Goal: Task Accomplishment & Management: Manage account settings

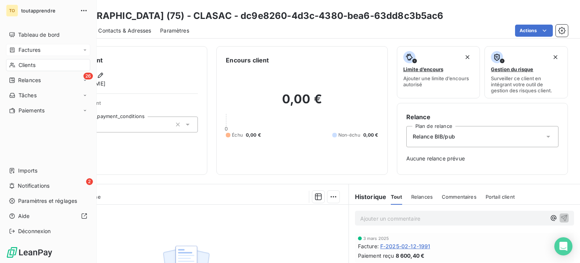
click at [29, 54] on span "Factures" at bounding box center [30, 50] width 22 height 8
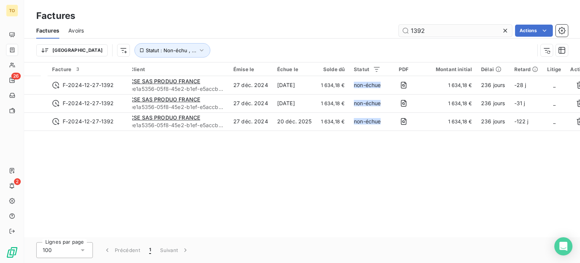
drag, startPoint x: 425, startPoint y: 39, endPoint x: 399, endPoint y: 38, distance: 26.1
click at [399, 37] on input "1392" at bounding box center [455, 31] width 113 height 12
type input "2030"
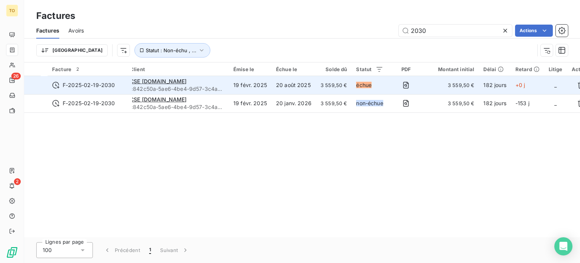
click at [316, 94] on td "20 août 2025" at bounding box center [294, 85] width 45 height 18
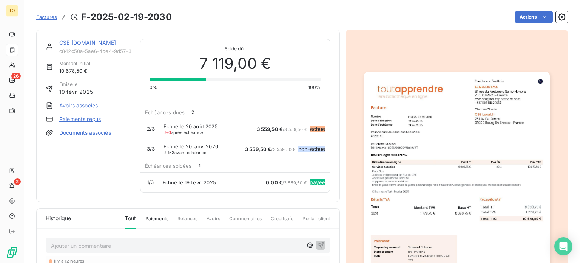
click at [257, 132] on span "3 559,50 €" at bounding box center [270, 129] width 26 height 6
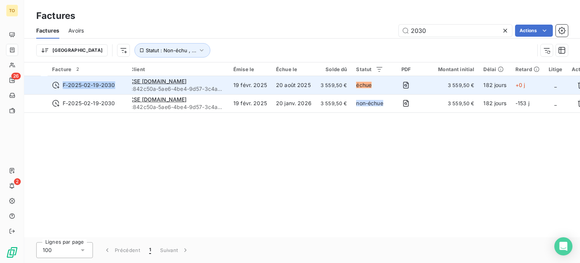
drag, startPoint x: 76, startPoint y: 102, endPoint x: 130, endPoint y: 102, distance: 54.4
click at [128, 89] on span "F-2025-02-19-2030" at bounding box center [90, 85] width 76 height 8
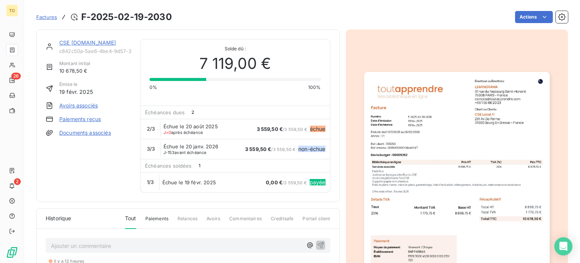
click at [78, 192] on div "CSE [DOMAIN_NAME] c842c50a-5ae6-4be4-9d57-3c4a9f03ca34 Montant initial 10 678,5…" at bounding box center [88, 115] width 85 height 153
drag, startPoint x: 127, startPoint y: 190, endPoint x: 119, endPoint y: 191, distance: 8.3
click at [124, 191] on div "CSE [DOMAIN_NAME] c842c50a-5ae6-4be4-9d57-3c4a9f03ca34 Montant initial 10 678,5…" at bounding box center [88, 115] width 85 height 153
drag, startPoint x: 97, startPoint y: 18, endPoint x: 198, endPoint y: 18, distance: 101.2
click at [198, 18] on div "Factures F-2025-02-19-2030 Actions" at bounding box center [302, 17] width 532 height 16
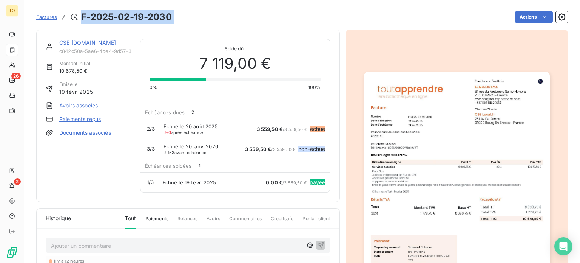
copy section "F-2025-02-19-2030 Actions"
click at [55, 20] on span "Factures" at bounding box center [46, 17] width 21 height 6
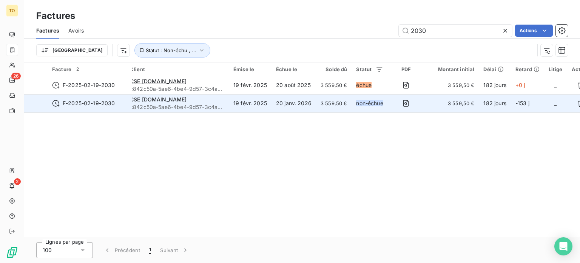
click at [340, 112] on td "3 559,50 €" at bounding box center [334, 103] width 36 height 18
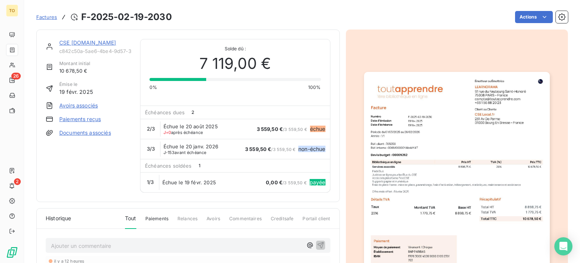
click at [195, 185] on span "Échue le 19 févr. 2025" at bounding box center [189, 182] width 54 height 6
click at [198, 154] on span "J-153 avant échéance" at bounding box center [185, 152] width 43 height 5
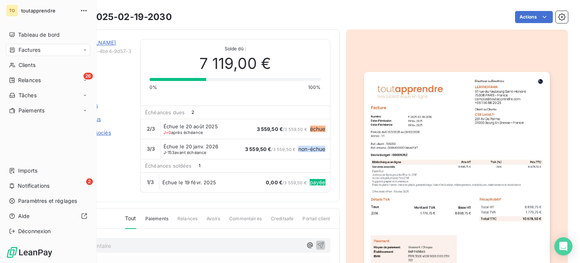
click at [32, 54] on span "Factures" at bounding box center [30, 50] width 22 height 8
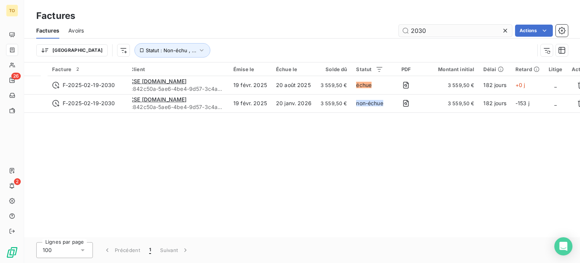
click at [435, 36] on input "2030" at bounding box center [455, 31] width 113 height 12
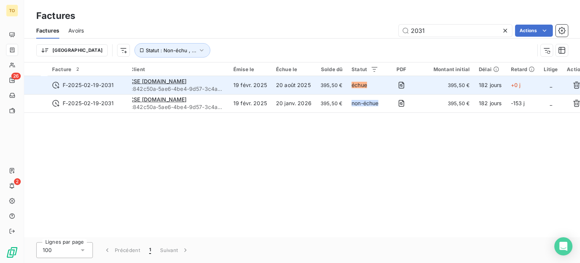
type input "2031"
click at [316, 94] on td "20 août 2025" at bounding box center [294, 85] width 45 height 18
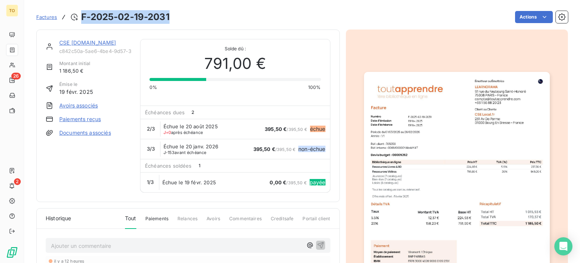
drag, startPoint x: 185, startPoint y: 20, endPoint x: 96, endPoint y: 21, distance: 89.2
click at [96, 21] on div "Factures F-2025-02-19-2031 Actions" at bounding box center [302, 17] width 532 height 16
copy h3 "F-2025-02-19-2031"
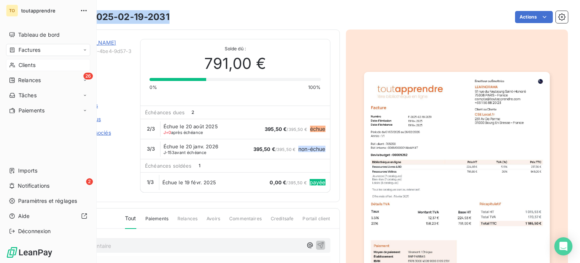
click at [15, 68] on icon at bounding box center [12, 65] width 6 height 6
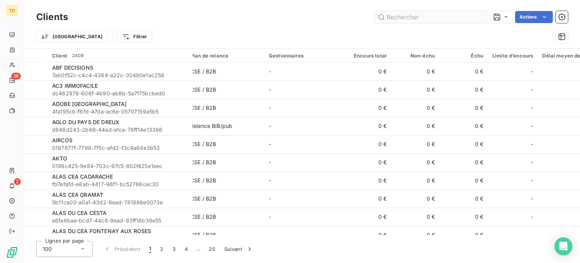
click at [391, 17] on input "text" at bounding box center [431, 17] width 113 height 12
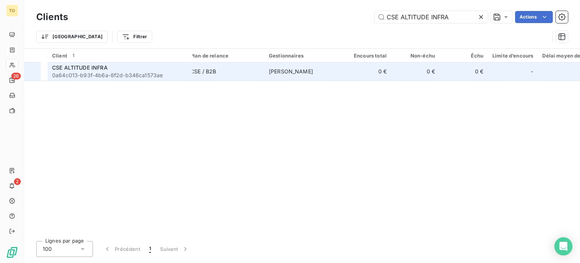
type input "CSE ALTITUDE INFRA"
click at [107, 79] on span "0a64c013-b93f-4b6a-8f2d-b346ca1573ae" at bounding box center [120, 75] width 136 height 8
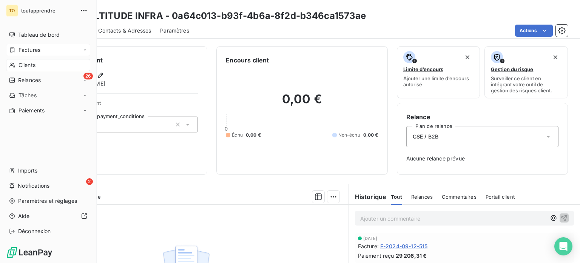
click at [23, 69] on span "Clients" at bounding box center [27, 65] width 17 height 8
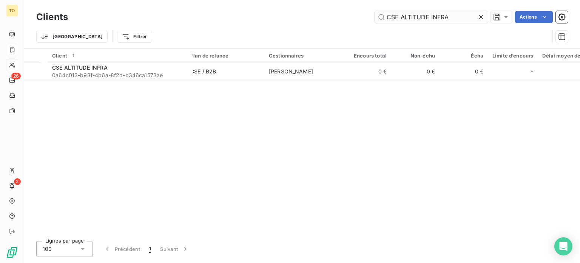
drag, startPoint x: 439, startPoint y: 19, endPoint x: 384, endPoint y: 19, distance: 55.2
click at [384, 19] on input "CSE ALTITUDE INFRA" at bounding box center [431, 17] width 113 height 12
click at [436, 20] on input "CSE ALTITUDE INFRA" at bounding box center [431, 17] width 113 height 12
click at [443, 18] on input "CSE ALTITUDE INFRA" at bounding box center [431, 17] width 113 height 12
click at [477, 20] on icon at bounding box center [481, 17] width 8 height 8
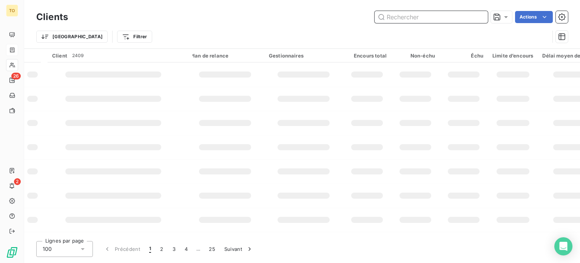
click at [458, 20] on input "text" at bounding box center [431, 17] width 113 height 12
paste input "CSE BRANCHET"
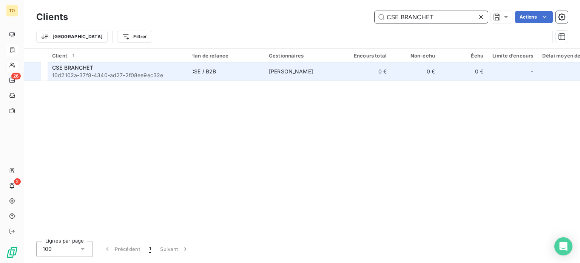
type input "CSE BRANCHET"
click at [99, 79] on span "10d2102a-37f8-4340-ad27-2f08ee9ec32e" at bounding box center [120, 75] width 136 height 8
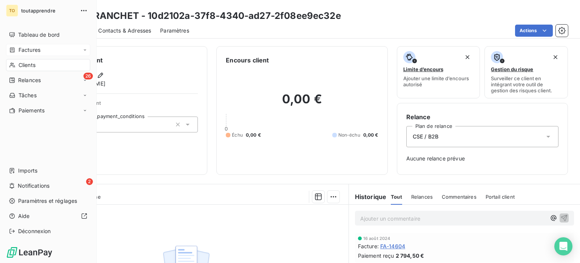
click at [18, 71] on div "Clients" at bounding box center [48, 65] width 84 height 12
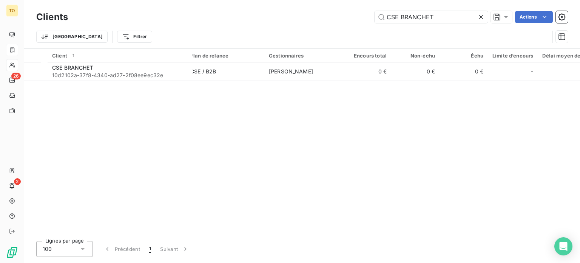
drag, startPoint x: 374, startPoint y: 18, endPoint x: 284, endPoint y: 17, distance: 89.5
click at [284, 17] on div "CSE BRANCHET Actions" at bounding box center [322, 17] width 491 height 12
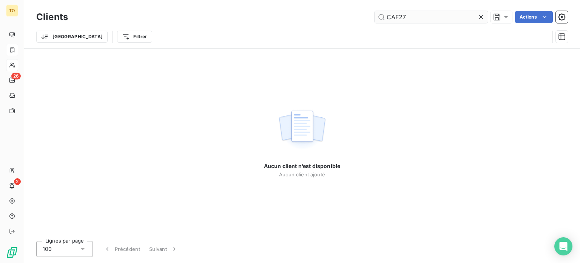
click at [391, 20] on input "CAF27" at bounding box center [431, 17] width 113 height 12
click at [389, 19] on input "CAF27" at bounding box center [431, 17] width 113 height 12
drag, startPoint x: 403, startPoint y: 19, endPoint x: 310, endPoint y: 19, distance: 92.5
click at [312, 19] on div "CAF 27 Actions" at bounding box center [322, 17] width 491 height 12
paste input "[STREET_ADDRESS]"
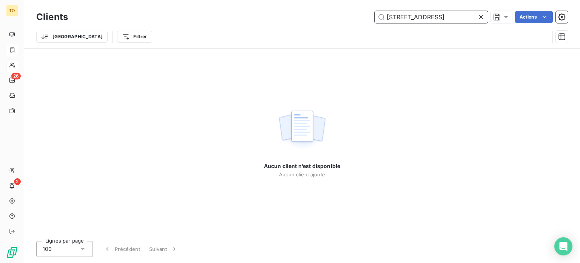
drag, startPoint x: 439, startPoint y: 21, endPoint x: 334, endPoint y: 21, distance: 105.4
click at [334, 21] on div "[STREET_ADDRESS] Actions" at bounding box center [322, 17] width 491 height 12
paste input "CSE CAF DE L'[PERSON_NAME]"
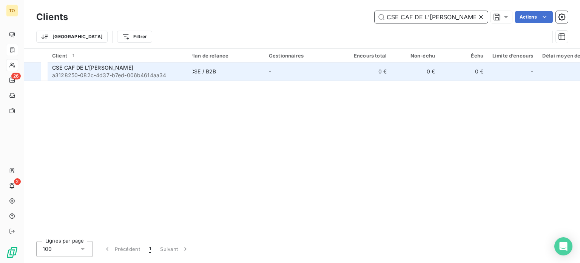
type input "CSE CAF DE L'[PERSON_NAME]"
click at [129, 79] on span "a3128250-082c-4d37-b7ed-006b4614aa34" at bounding box center [120, 75] width 136 height 8
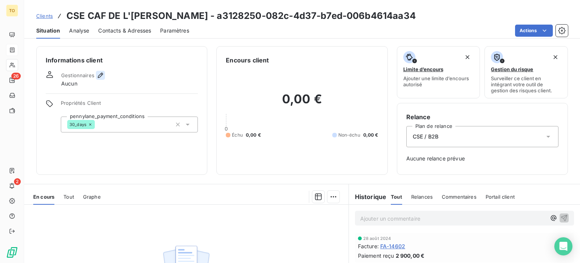
click at [104, 79] on icon "button" at bounding box center [101, 75] width 8 height 8
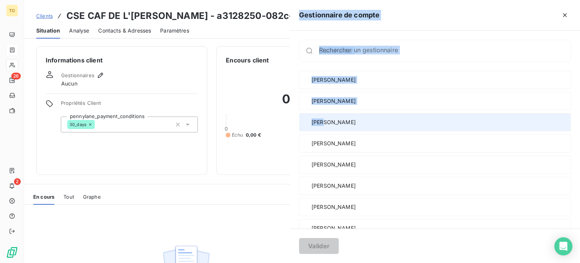
drag, startPoint x: 190, startPoint y: 118, endPoint x: 265, endPoint y: 130, distance: 76.0
click at [265, 262] on div "Gestionnaire de compte Rechercher un gestionnaire [PERSON_NAME] [PERSON_NAME] […" at bounding box center [290, 263] width 580 height 0
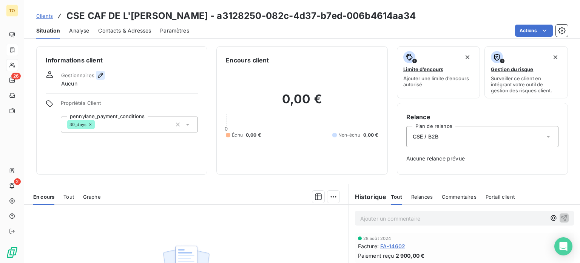
click at [104, 79] on icon "button" at bounding box center [101, 75] width 8 height 8
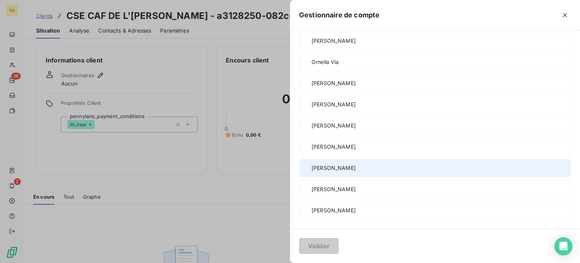
scroll to position [294, 0]
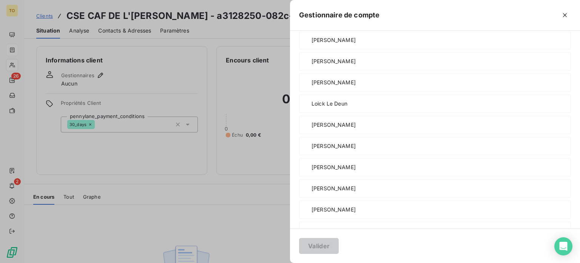
click at [312, 23] on span "[PERSON_NAME]" at bounding box center [334, 19] width 44 height 8
click at [299, 247] on button "Valider" at bounding box center [319, 246] width 40 height 16
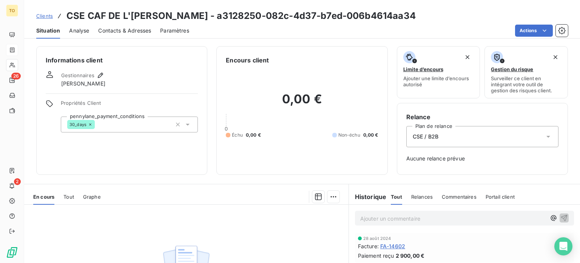
click at [73, 23] on div "Clients CSE CAF DE L'[PERSON_NAME] - a3128250-082c-4d37-b7ed-006b4614aa34" at bounding box center [226, 16] width 380 height 14
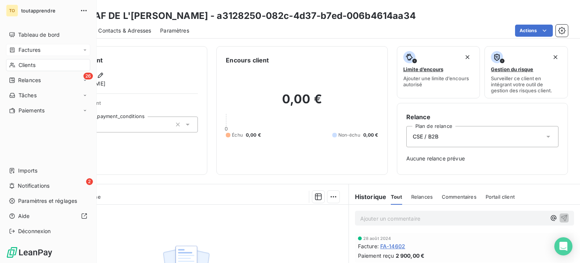
click at [32, 69] on span "Clients" at bounding box center [27, 65] width 17 height 8
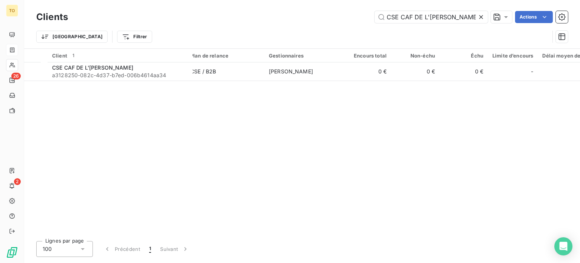
drag, startPoint x: 442, startPoint y: 21, endPoint x: 315, endPoint y: 15, distance: 127.4
click at [315, 16] on div "CSE CAF DE L'[PERSON_NAME] Actions" at bounding box center [322, 17] width 491 height 12
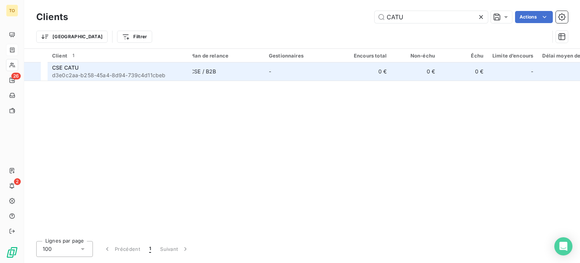
type input "CATU"
click at [153, 79] on span "d3e0c2aa-b258-45a4-8d94-739c4d11cbeb" at bounding box center [120, 75] width 136 height 8
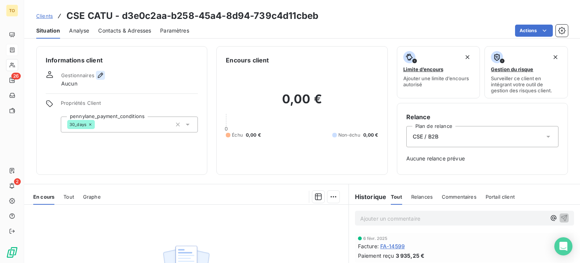
click at [104, 79] on icon "button" at bounding box center [101, 75] width 8 height 8
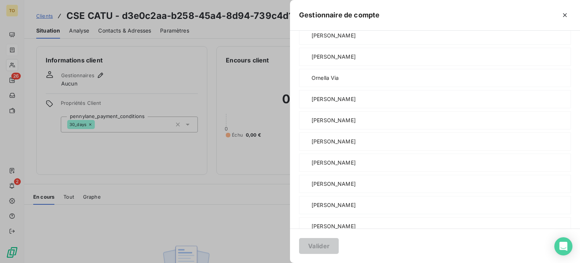
scroll to position [529, 0]
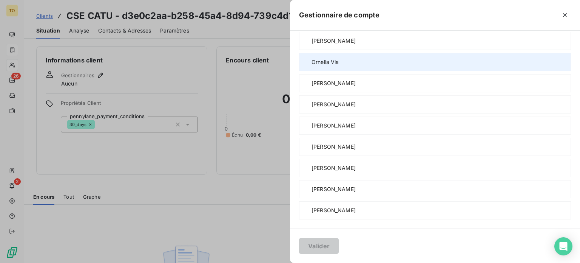
click at [312, 66] on span "Ornella Via" at bounding box center [326, 62] width 28 height 8
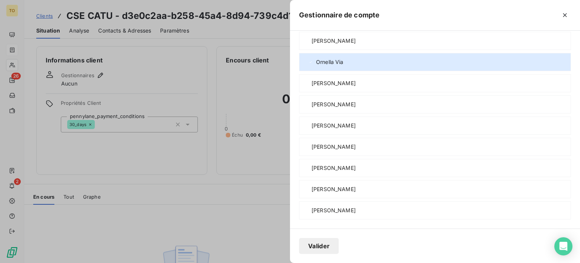
click at [299, 244] on button "Valider" at bounding box center [319, 246] width 40 height 16
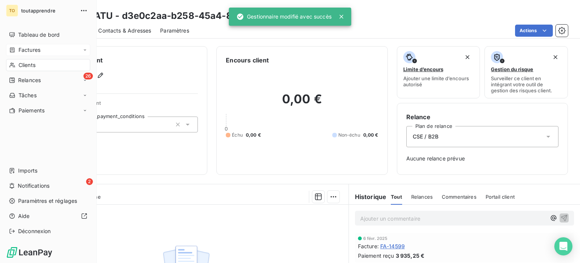
click at [29, 69] on span "Clients" at bounding box center [27, 65] width 17 height 8
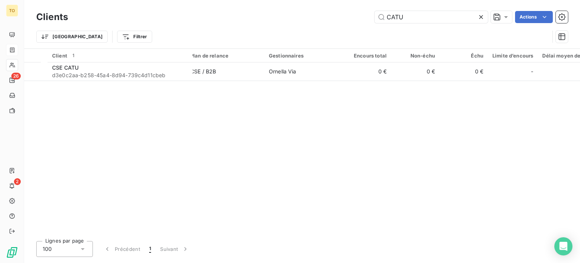
drag, startPoint x: 423, startPoint y: 18, endPoint x: 287, endPoint y: 18, distance: 135.6
click at [289, 18] on div "CATU Actions" at bounding box center [322, 17] width 491 height 12
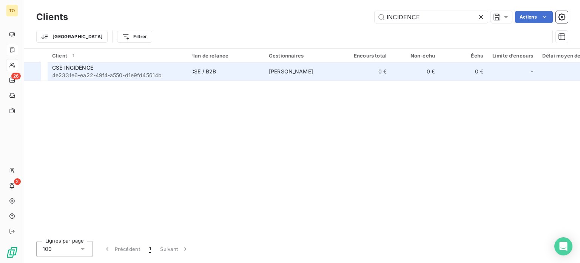
type input "INCIDENCE"
click at [118, 79] on span "4e2331e6-ea22-49f4-a550-d1e9fd45614b" at bounding box center [120, 75] width 136 height 8
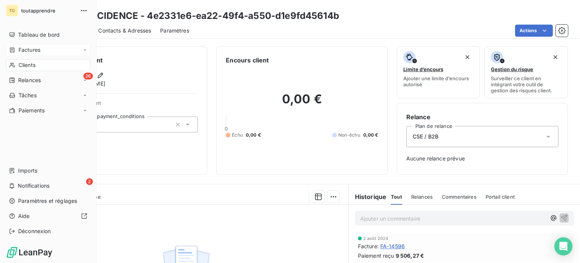
click at [19, 71] on div "Clients" at bounding box center [48, 65] width 84 height 12
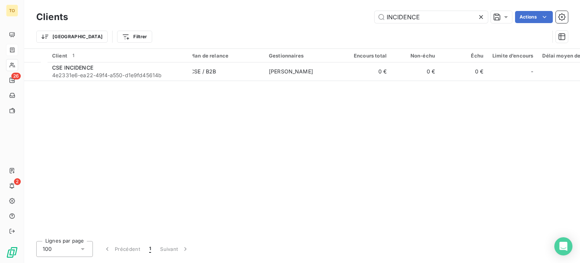
drag, startPoint x: 432, startPoint y: 20, endPoint x: 307, endPoint y: 17, distance: 125.5
click at [307, 17] on div "INCIDENCE Actions" at bounding box center [322, 17] width 491 height 12
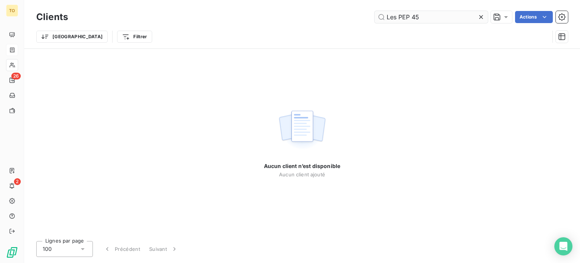
click at [388, 20] on input "Les PEP 45" at bounding box center [431, 17] width 113 height 12
click at [402, 18] on input "PEP 45" at bounding box center [431, 17] width 113 height 12
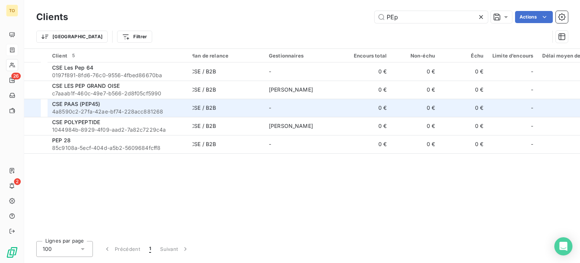
type input "PEp"
click at [123, 115] on span "4a8590c2-27fa-42ae-bf74-228acc881268" at bounding box center [120, 112] width 136 height 8
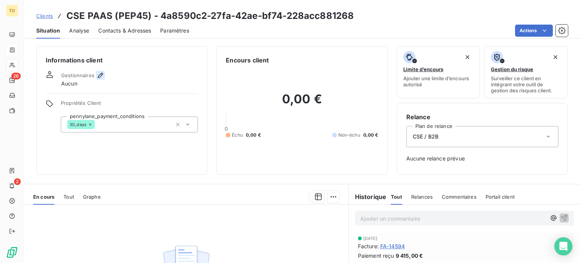
click at [104, 79] on icon "button" at bounding box center [101, 75] width 8 height 8
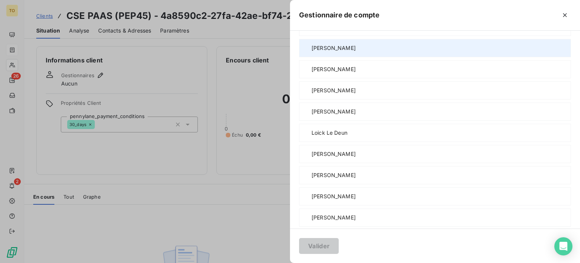
scroll to position [176, 0]
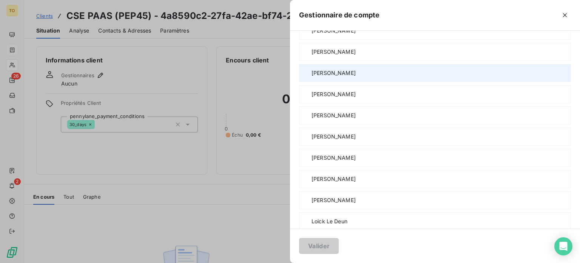
click at [312, 77] on span "[PERSON_NAME]" at bounding box center [334, 73] width 44 height 8
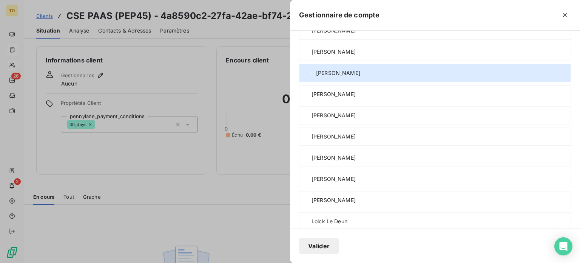
click at [299, 245] on button "Valider" at bounding box center [319, 246] width 40 height 16
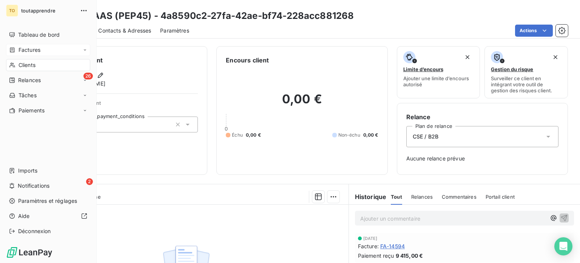
drag, startPoint x: 28, startPoint y: 81, endPoint x: 105, endPoint y: 52, distance: 82.1
click at [28, 69] on span "Clients" at bounding box center [27, 65] width 17 height 8
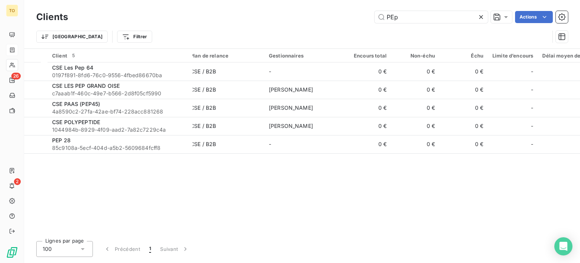
drag, startPoint x: 408, startPoint y: 20, endPoint x: 338, endPoint y: 14, distance: 70.1
click at [338, 14] on div "PEp Actions" at bounding box center [322, 17] width 491 height 12
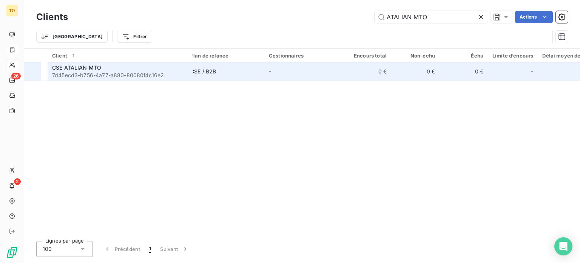
type input "ATALIAN MTO"
click at [126, 79] on span "7d45ecd3-b756-4a77-a880-80080f4c16e2" at bounding box center [120, 75] width 136 height 8
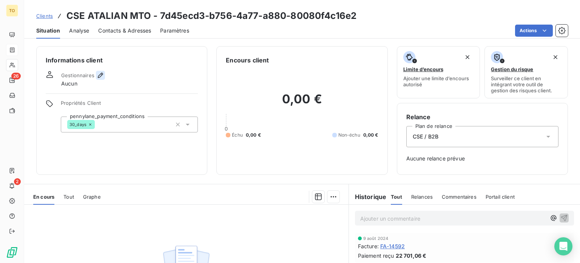
click at [104, 79] on icon "button" at bounding box center [101, 75] width 8 height 8
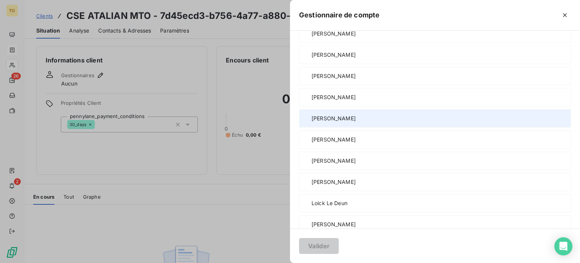
scroll to position [176, 0]
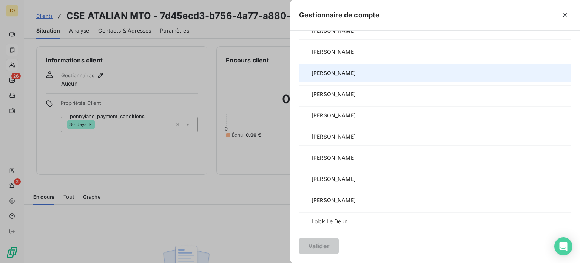
click at [312, 77] on span "[PERSON_NAME]" at bounding box center [334, 73] width 44 height 8
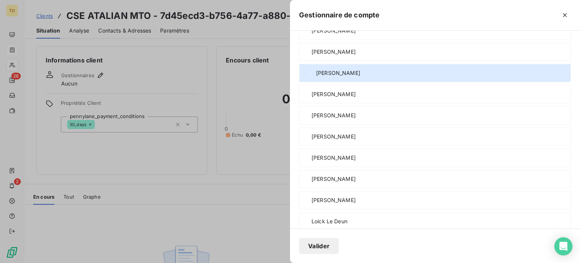
click at [299, 247] on button "Valider" at bounding box center [319, 246] width 40 height 16
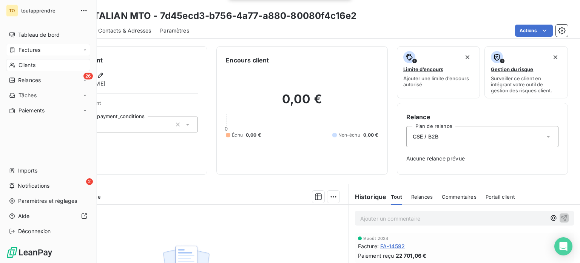
drag, startPoint x: 23, startPoint y: 83, endPoint x: 97, endPoint y: 72, distance: 74.5
click at [23, 69] on span "Clients" at bounding box center [27, 65] width 17 height 8
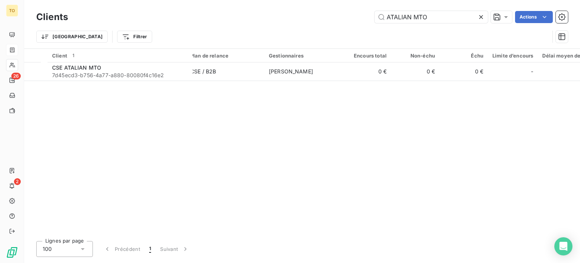
drag, startPoint x: 425, startPoint y: 18, endPoint x: 286, endPoint y: 15, distance: 139.0
click at [287, 15] on div "ATALIAN MTO Actions" at bounding box center [322, 17] width 491 height 12
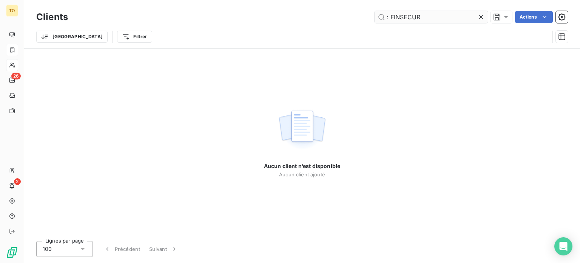
click at [380, 19] on input ": FINSECUR" at bounding box center [431, 17] width 113 height 12
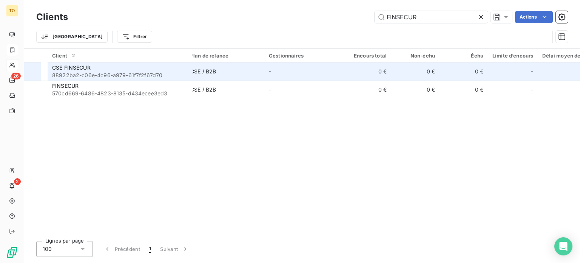
type input "FINSECUR"
click at [110, 71] on div "CSE FINSECUR" at bounding box center [120, 68] width 136 height 8
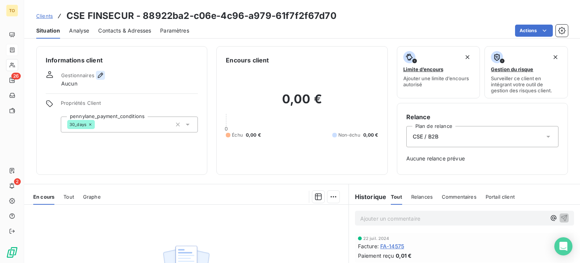
click at [103, 78] on icon "button" at bounding box center [100, 75] width 5 height 5
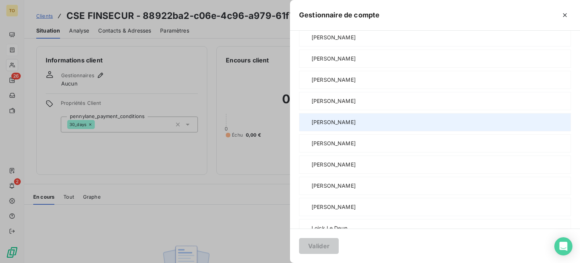
scroll to position [176, 0]
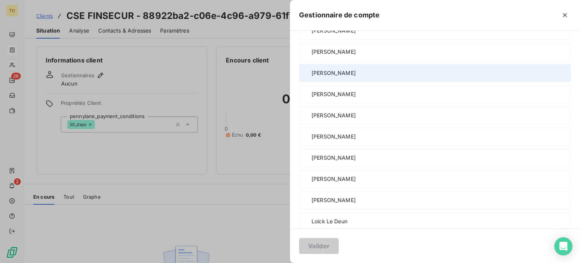
click at [312, 77] on span "[PERSON_NAME]" at bounding box center [334, 73] width 44 height 8
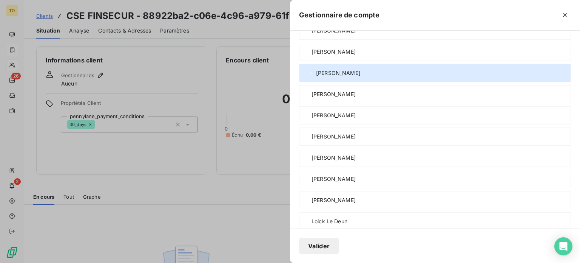
click at [299, 245] on button "Valider" at bounding box center [319, 246] width 40 height 16
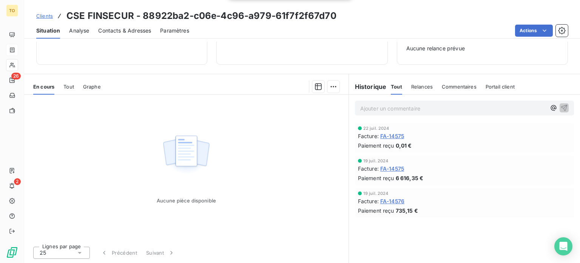
scroll to position [146, 0]
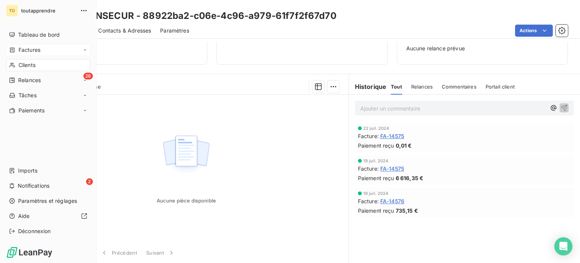
drag, startPoint x: 31, startPoint y: 80, endPoint x: 105, endPoint y: 52, distance: 78.9
click at [31, 69] on span "Clients" at bounding box center [27, 65] width 17 height 8
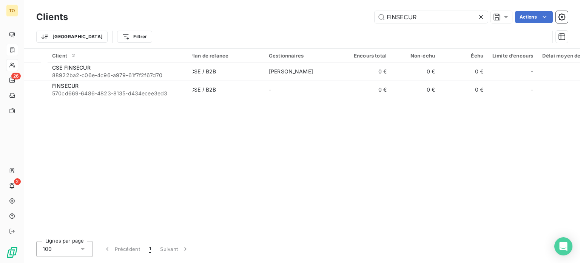
drag, startPoint x: 419, startPoint y: 16, endPoint x: 328, endPoint y: 16, distance: 91.4
click at [328, 16] on div "FINSECUR Actions" at bounding box center [322, 17] width 491 height 12
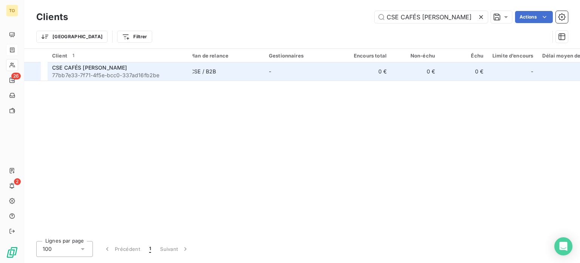
type input "CSE CAFÉS [PERSON_NAME]"
click at [130, 79] on span "77bb7e33-7f71-4f5e-bcc0-337ad16fb2be" at bounding box center [120, 75] width 136 height 8
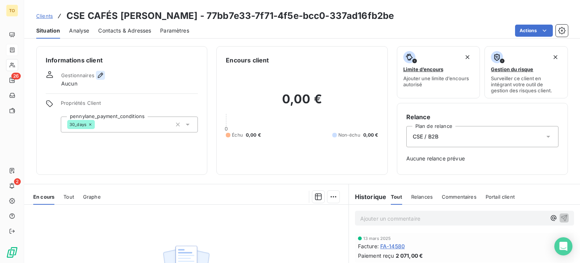
click at [104, 79] on icon "button" at bounding box center [101, 75] width 8 height 8
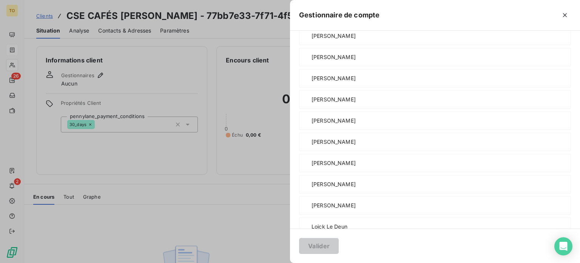
scroll to position [176, 0]
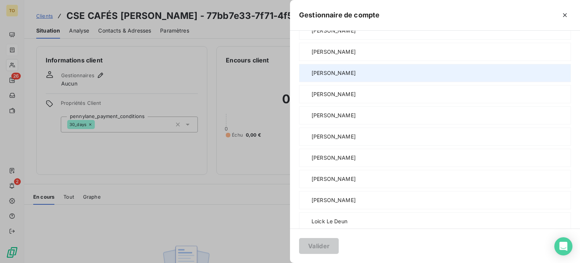
click at [312, 77] on span "[PERSON_NAME]" at bounding box center [334, 73] width 44 height 8
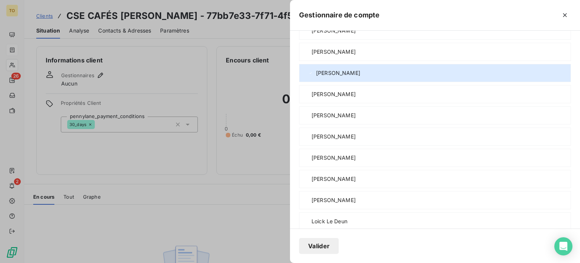
click at [299, 247] on button "Valider" at bounding box center [319, 246] width 40 height 16
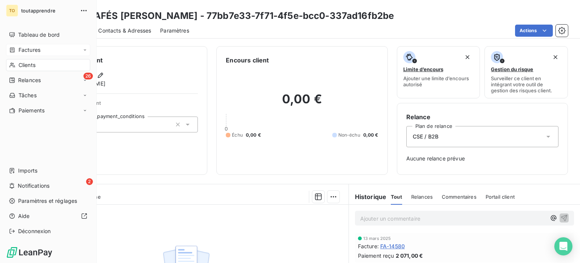
click at [46, 71] on div "Clients" at bounding box center [48, 65] width 84 height 12
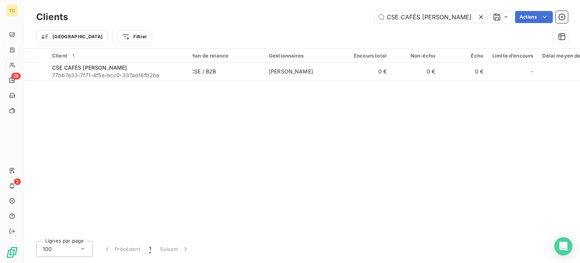
drag, startPoint x: 366, startPoint y: 17, endPoint x: 277, endPoint y: 14, distance: 88.8
click at [281, 14] on div "CSE CAFÉS [PERSON_NAME] Actions" at bounding box center [322, 17] width 491 height 12
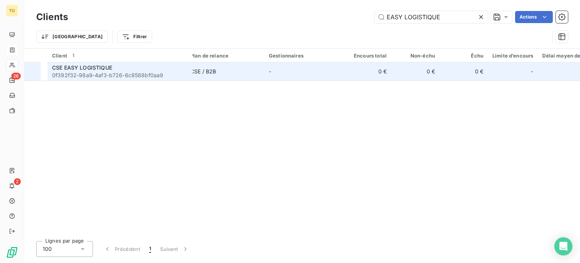
type input "EASY LOGISTIQUE"
click at [122, 79] on span "0f392f32-98a9-4af3-b726-6c8588bf0aa9" at bounding box center [120, 75] width 136 height 8
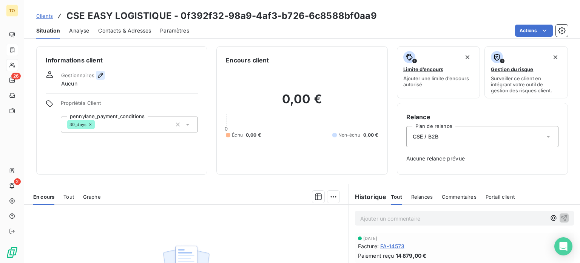
click at [103, 78] on icon "button" at bounding box center [100, 75] width 5 height 5
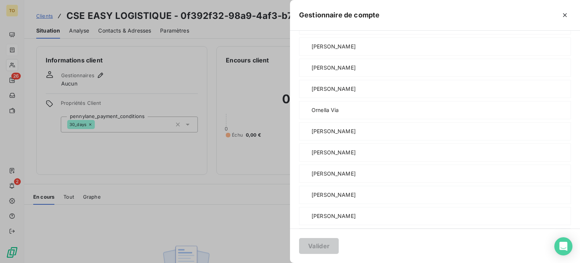
scroll to position [440, 0]
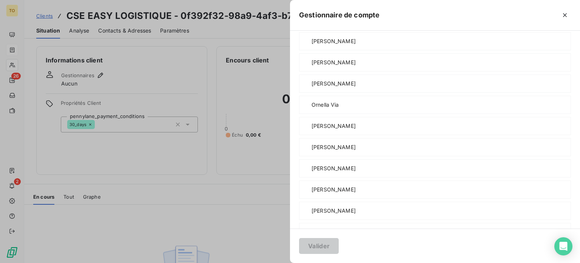
click at [299, 244] on button "Valider" at bounding box center [319, 246] width 40 height 16
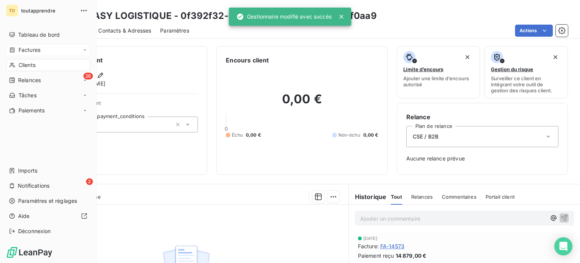
click at [20, 71] on div "Clients" at bounding box center [48, 65] width 84 height 12
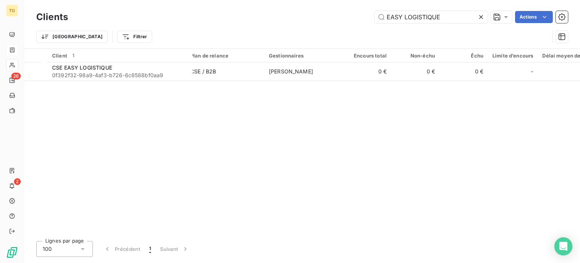
drag, startPoint x: 332, startPoint y: 18, endPoint x: 300, endPoint y: 18, distance: 32.1
click at [303, 18] on div "EASY LOGISTIQUE Actions" at bounding box center [322, 17] width 491 height 12
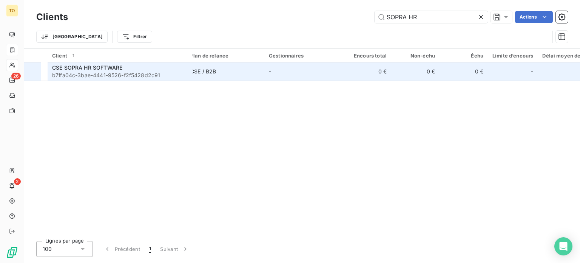
type input "SOPRA HR"
click at [117, 79] on span "b7ffa04c-3bae-4441-9526-f2f5428d2c91" at bounding box center [120, 75] width 136 height 8
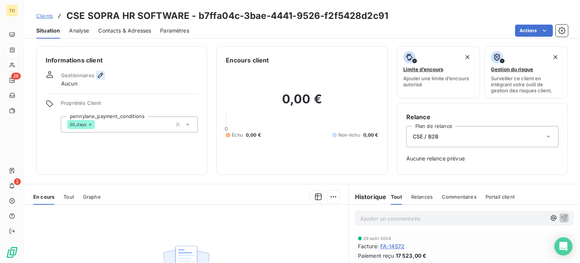
click at [103, 78] on icon "button" at bounding box center [100, 75] width 5 height 5
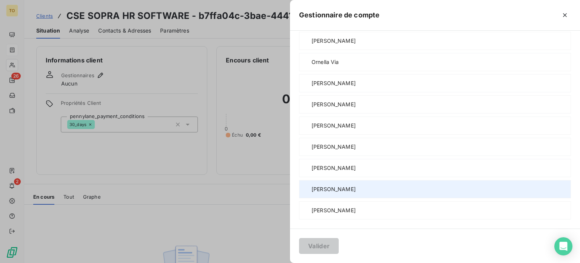
scroll to position [646, 0]
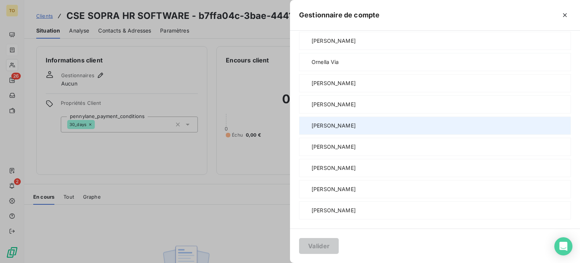
click at [312, 122] on span "[PERSON_NAME]" at bounding box center [334, 126] width 44 height 8
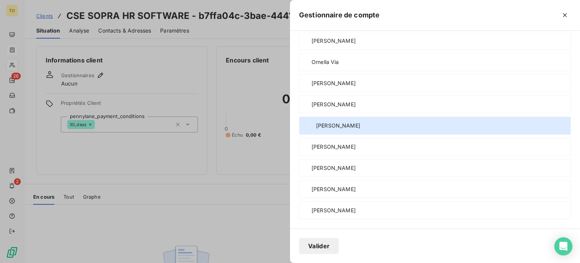
click at [299, 246] on button "Valider" at bounding box center [319, 246] width 40 height 16
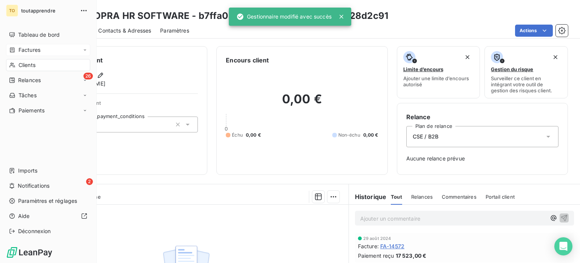
drag, startPoint x: 26, startPoint y: 84, endPoint x: 65, endPoint y: 73, distance: 39.7
click at [26, 69] on span "Clients" at bounding box center [27, 65] width 17 height 8
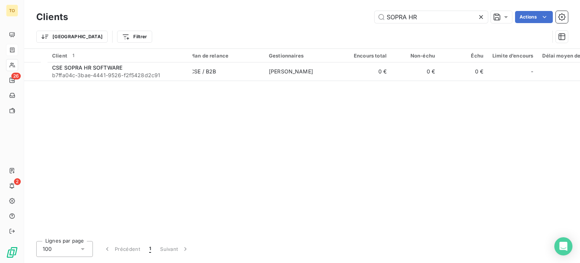
drag, startPoint x: 411, startPoint y: 18, endPoint x: 301, endPoint y: 6, distance: 110.5
click at [302, 6] on div "Clients SOPRA HR Actions Trier Filtrer" at bounding box center [302, 24] width 556 height 48
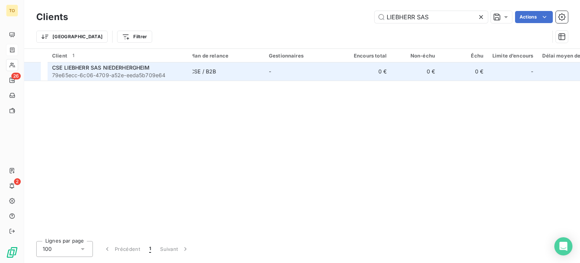
type input "LIEBHERR SAS"
click at [76, 79] on span "79e65ecc-6c06-4709-a52e-eeda5b709e64" at bounding box center [120, 75] width 136 height 8
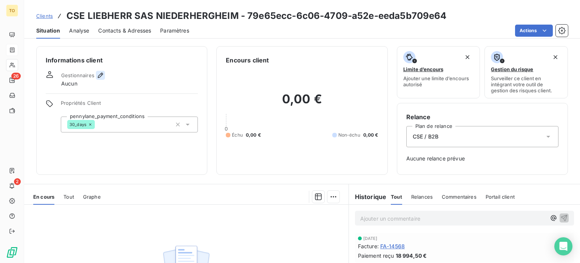
click at [104, 79] on icon "button" at bounding box center [101, 75] width 8 height 8
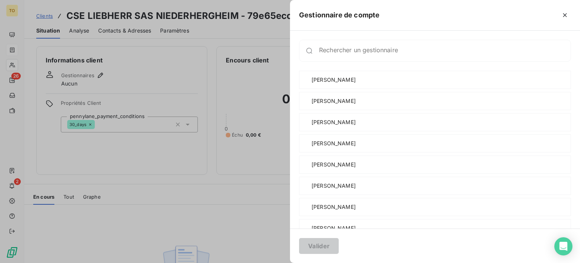
scroll to position [176, 0]
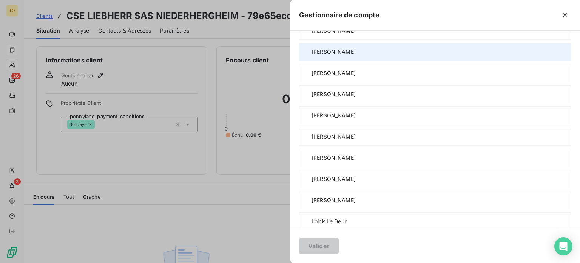
click at [312, 56] on span "[PERSON_NAME]" at bounding box center [334, 52] width 44 height 8
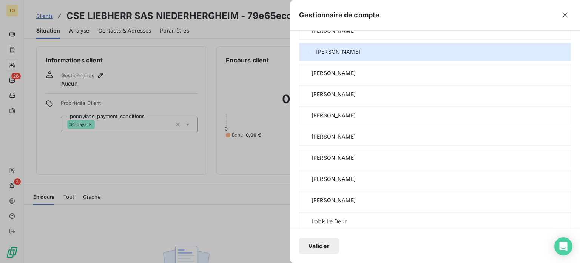
click at [299, 246] on button "Valider" at bounding box center [319, 246] width 40 height 16
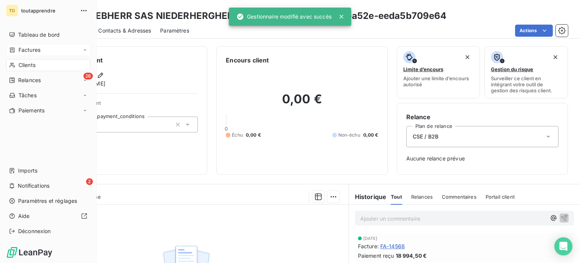
click at [22, 71] on div "Clients" at bounding box center [48, 65] width 84 height 12
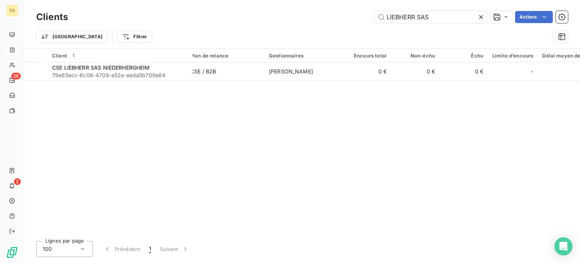
drag, startPoint x: 402, startPoint y: 16, endPoint x: 306, endPoint y: 15, distance: 95.6
click at [306, 15] on div "LIEBHERR SAS Actions" at bounding box center [322, 17] width 491 height 12
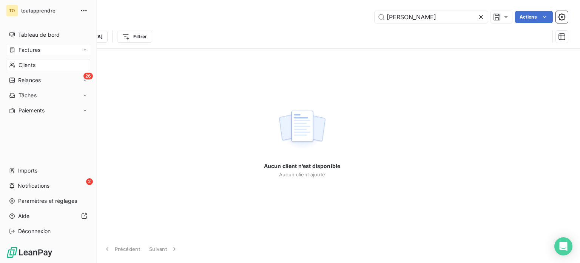
click at [35, 69] on span "Clients" at bounding box center [27, 65] width 17 height 8
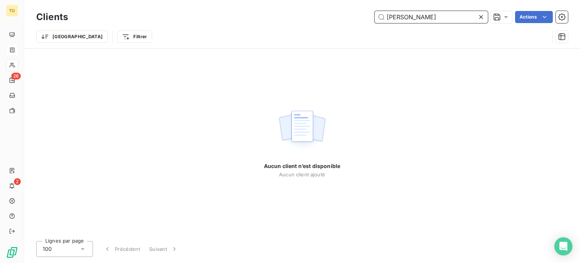
drag, startPoint x: 392, startPoint y: 19, endPoint x: 316, endPoint y: 19, distance: 75.9
click at [317, 19] on div "[PERSON_NAME] Actions" at bounding box center [322, 17] width 491 height 12
paste input "CSE [PERSON_NAME]"
drag, startPoint x: 435, startPoint y: 18, endPoint x: 494, endPoint y: 19, distance: 58.6
click at [494, 19] on div "CSE [PERSON_NAME] Actions" at bounding box center [322, 17] width 491 height 12
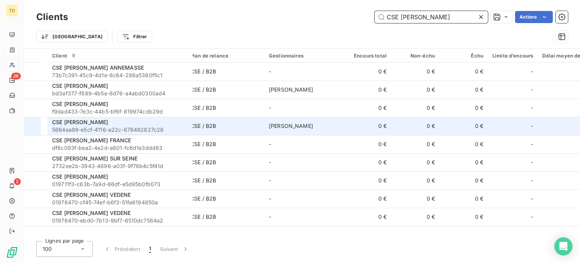
scroll to position [45, 0]
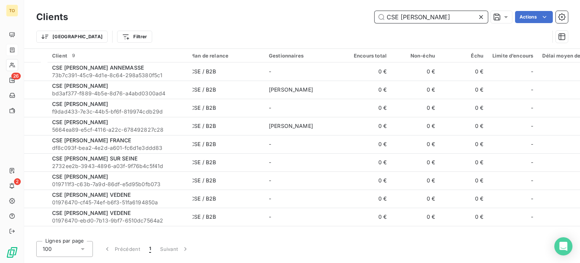
drag, startPoint x: 426, startPoint y: 19, endPoint x: 322, endPoint y: 29, distance: 104.3
click at [317, 22] on div "CSE [PERSON_NAME] Actions" at bounding box center [322, 17] width 491 height 12
paste input "Forbach"
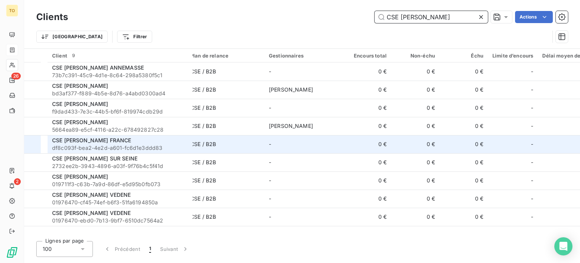
type input "CSE [PERSON_NAME]"
click at [145, 151] on span "df8c093f-bea2-4e2d-a601-fc6d1e3ddd83" at bounding box center [120, 148] width 136 height 8
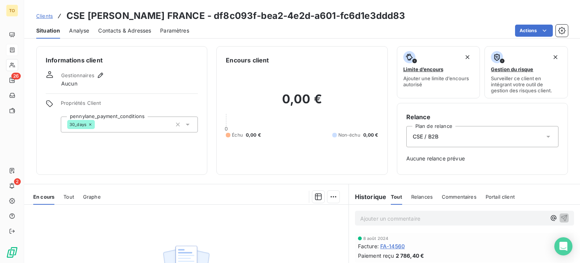
click at [53, 19] on span "Clients" at bounding box center [44, 16] width 17 height 6
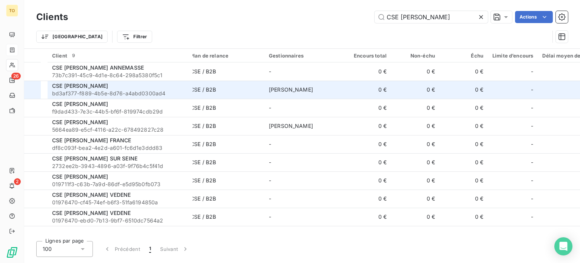
scroll to position [45, 0]
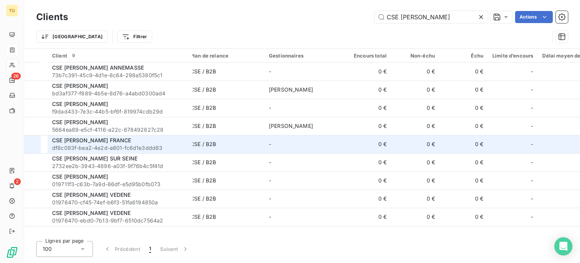
click at [130, 144] on span "df8c093f-bea2-4e2d-a601-fc6d1e3ddd83" at bounding box center [120, 148] width 136 height 8
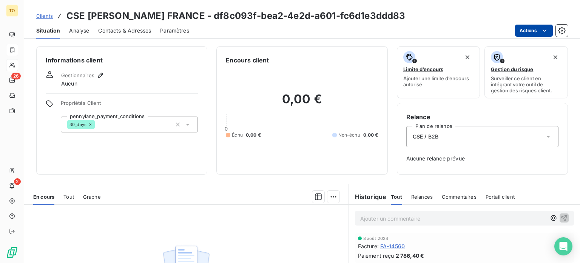
click at [518, 33] on html "TO 26 2 Clients CSE [PERSON_NAME] FRANCE - df8c093f-bea2-4e2d-a601-fc6d1e3ddd83…" at bounding box center [290, 131] width 580 height 263
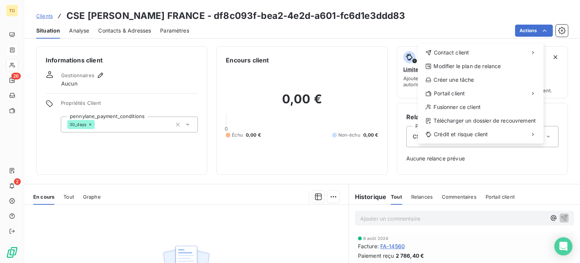
click at [162, 183] on html "TO 26 2 Clients CSE [PERSON_NAME] FRANCE - df8c093f-bea2-4e2d-a601-fc6d1e3ddd83…" at bounding box center [290, 131] width 580 height 263
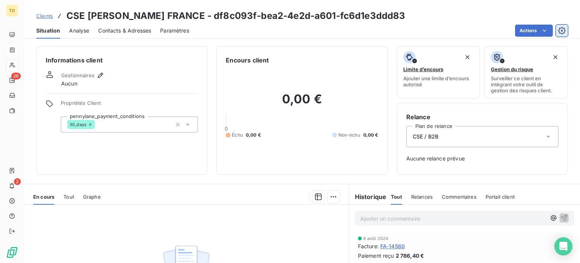
click at [558, 34] on icon "button" at bounding box center [561, 30] width 7 height 7
click at [89, 34] on span "Analyse" at bounding box center [79, 31] width 20 height 8
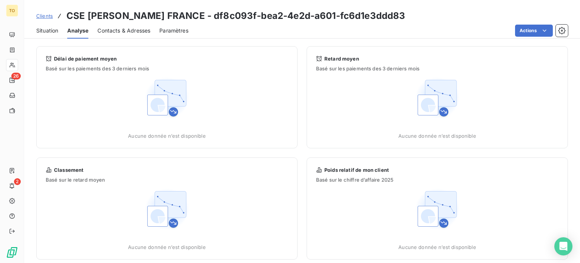
click at [147, 34] on span "Contacts & Adresses" at bounding box center [123, 31] width 53 height 8
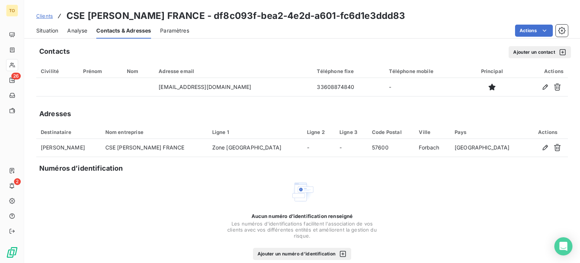
click at [53, 19] on span "Clients" at bounding box center [44, 16] width 17 height 6
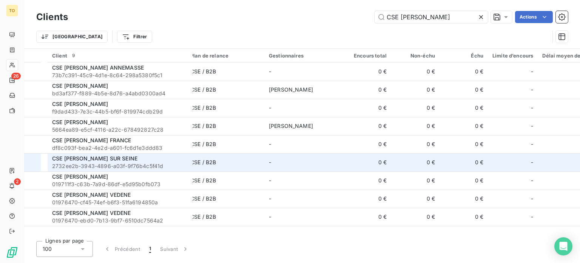
scroll to position [45, 0]
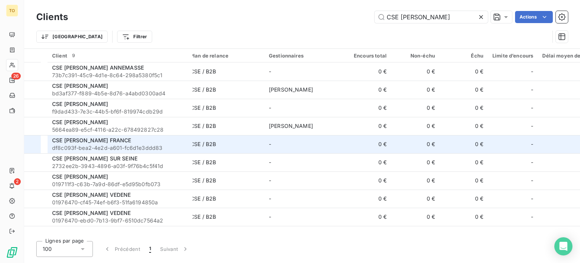
click at [36, 144] on div at bounding box center [36, 144] width 0 height 0
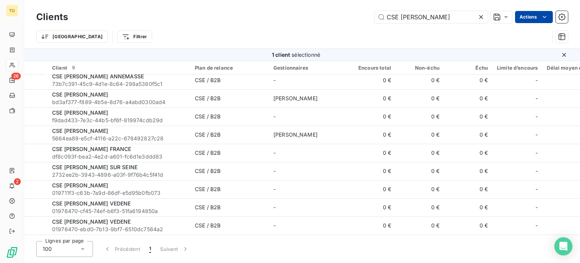
click at [518, 18] on html "TO 26 2 Clients CSE [PERSON_NAME] Actions Trier Filtrer 1 client sélectionné Cl…" at bounding box center [290, 131] width 580 height 263
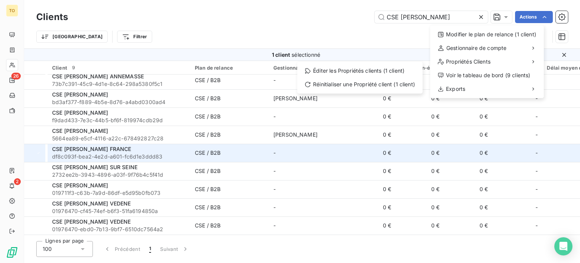
click at [130, 143] on html "TO 26 2 Clients CSE [PERSON_NAME] Actions Modifier le plan de relance (1 client…" at bounding box center [290, 131] width 580 height 263
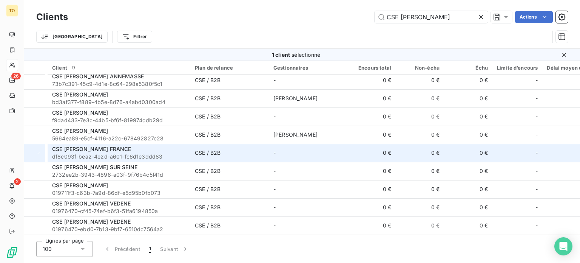
click at [130, 145] on span "CSE [PERSON_NAME] FRANCE" at bounding box center [91, 148] width 79 height 6
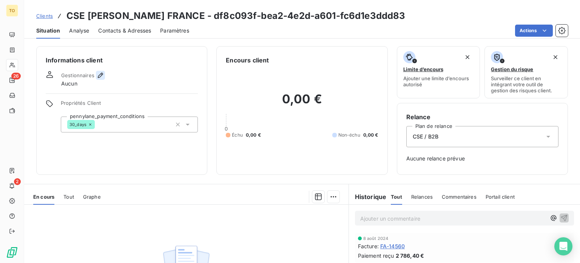
click at [103, 78] on icon "button" at bounding box center [100, 75] width 5 height 5
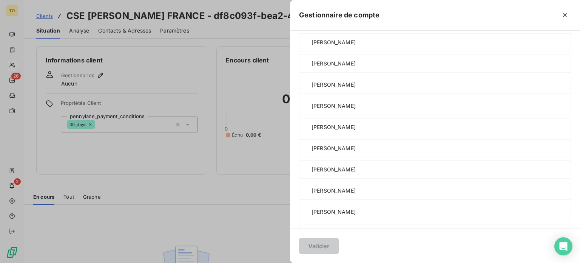
scroll to position [176, 0]
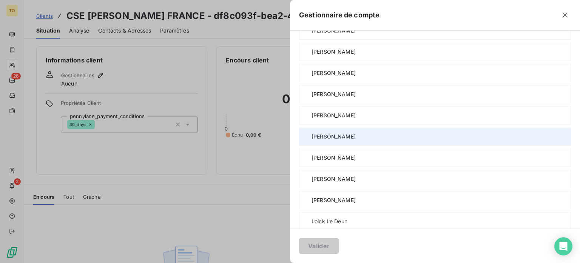
drag, startPoint x: 267, startPoint y: 201, endPoint x: 266, endPoint y: 205, distance: 4.3
click at [312, 140] on span "[PERSON_NAME]" at bounding box center [334, 137] width 44 height 8
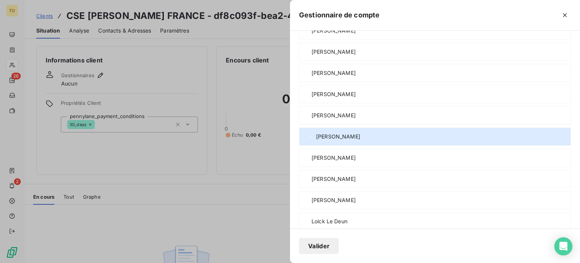
click at [299, 241] on button "Valider" at bounding box center [319, 246] width 40 height 16
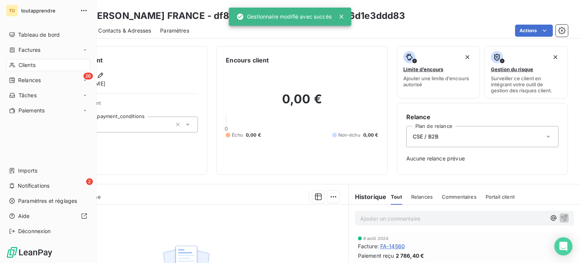
click at [13, 68] on icon at bounding box center [11, 65] width 5 height 5
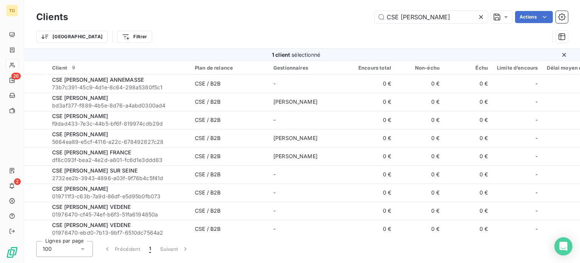
drag, startPoint x: 398, startPoint y: 13, endPoint x: 311, endPoint y: 13, distance: 87.3
click at [312, 13] on div "CSE [PERSON_NAME] Actions" at bounding box center [322, 17] width 491 height 12
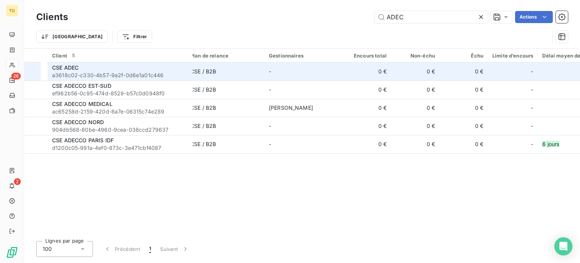
type input "ADEC"
click at [89, 79] on span "a3618c02-c330-4b57-9a2f-0d6e1a01c446" at bounding box center [120, 75] width 136 height 8
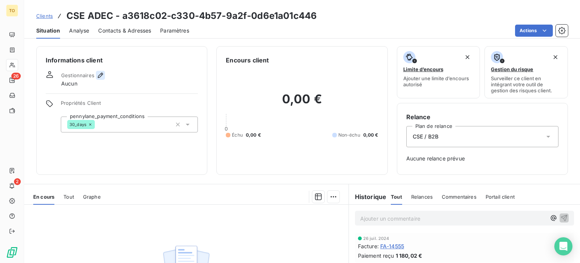
click at [104, 79] on icon "button" at bounding box center [101, 75] width 8 height 8
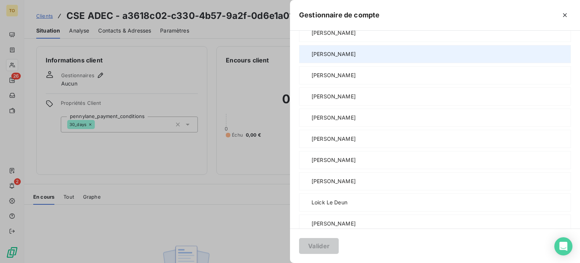
scroll to position [176, 0]
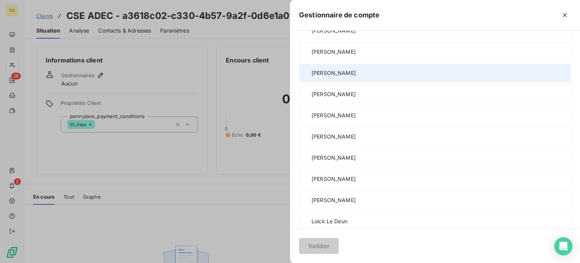
click at [312, 77] on span "[PERSON_NAME]" at bounding box center [334, 73] width 44 height 8
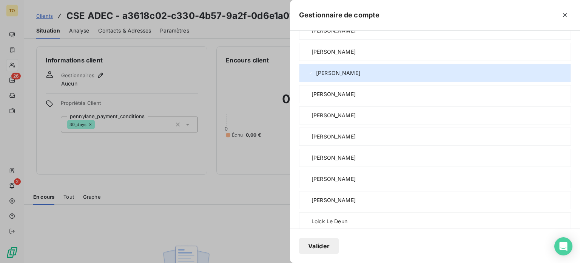
click at [299, 245] on button "Valider" at bounding box center [319, 246] width 40 height 16
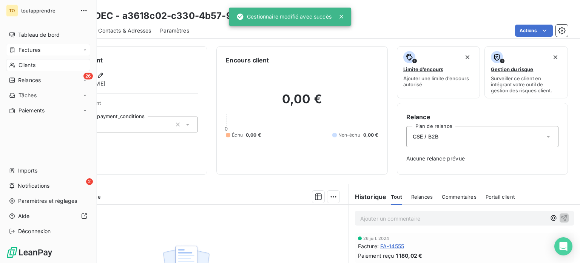
drag, startPoint x: 19, startPoint y: 84, endPoint x: 62, endPoint y: 67, distance: 46.5
click at [19, 71] on div "Clients" at bounding box center [48, 65] width 84 height 12
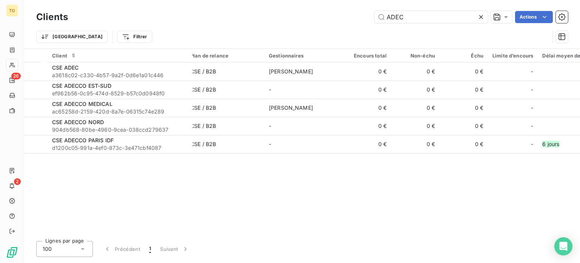
drag, startPoint x: 365, startPoint y: 16, endPoint x: 334, endPoint y: 16, distance: 31.0
click at [334, 16] on div "ADEC Actions" at bounding box center [322, 17] width 491 height 12
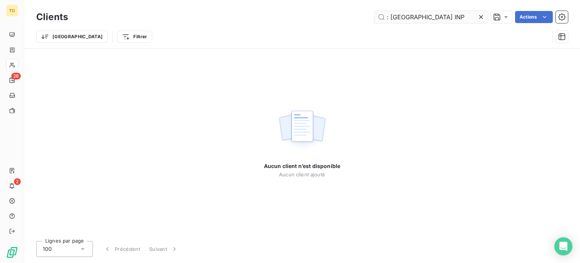
click at [379, 18] on input ": [GEOGRAPHIC_DATA] INP" at bounding box center [431, 17] width 113 height 12
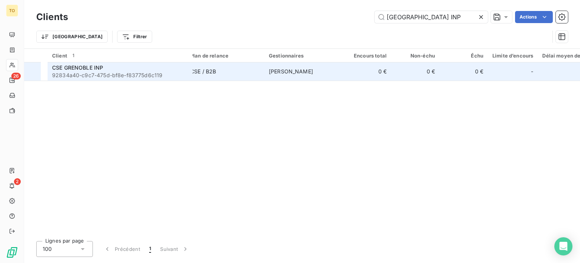
type input "[GEOGRAPHIC_DATA] INP"
click at [111, 79] on span "92834a40-c9c7-475d-bf8e-f83775d6c119" at bounding box center [120, 75] width 136 height 8
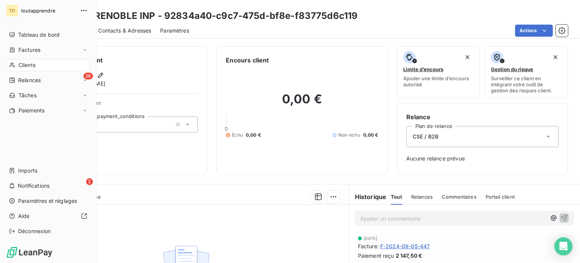
click at [29, 69] on span "Clients" at bounding box center [27, 65] width 17 height 8
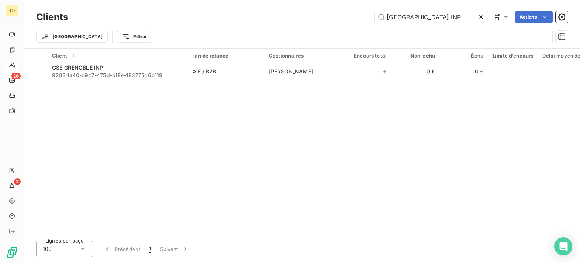
drag, startPoint x: 360, startPoint y: 14, endPoint x: 292, endPoint y: 11, distance: 67.7
click at [311, 11] on div "Clients GRENOBLE INP Actions" at bounding box center [302, 17] width 532 height 16
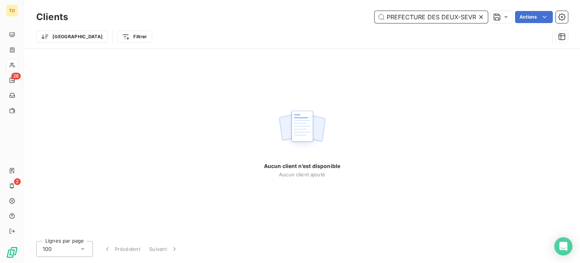
click at [411, 18] on input "PREFECTURE DES DEUX-SEVRES" at bounding box center [431, 17] width 113 height 12
drag, startPoint x: 429, startPoint y: 17, endPoint x: 324, endPoint y: 7, distance: 104.8
click at [324, 7] on div "Clients PREFECTURE DES DEUX-SEVRES Actions Trier Filtrer" at bounding box center [302, 24] width 556 height 48
drag, startPoint x: 431, startPoint y: 20, endPoint x: 318, endPoint y: 10, distance: 113.4
click at [319, 9] on div "Clients DEUX-SEVRES Actions Trier Filtrer" at bounding box center [302, 24] width 556 height 48
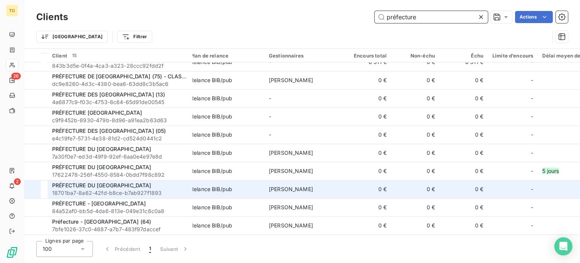
scroll to position [93, 0]
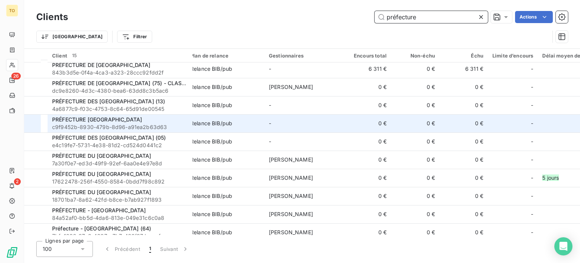
type input "préfecture"
click at [170, 123] on div "PRÉFECTURE [GEOGRAPHIC_DATA]" at bounding box center [120, 120] width 136 height 8
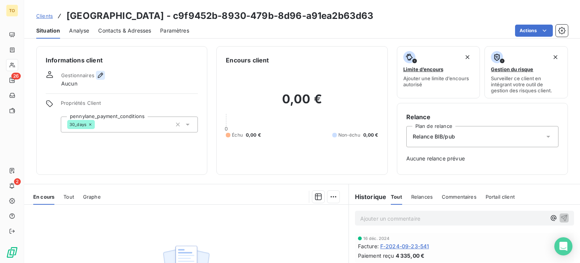
click at [104, 79] on icon "button" at bounding box center [101, 75] width 8 height 8
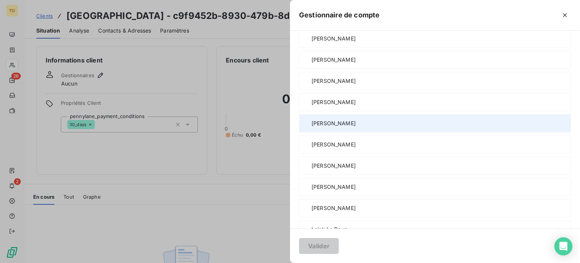
scroll to position [176, 0]
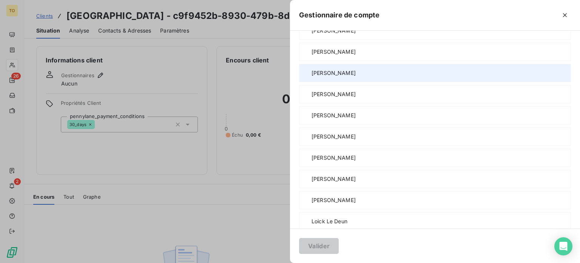
click at [312, 77] on span "[PERSON_NAME]" at bounding box center [334, 73] width 44 height 8
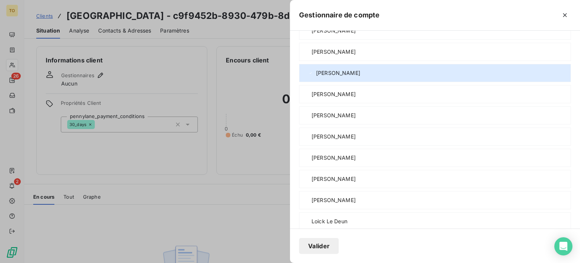
drag, startPoint x: 254, startPoint y: 246, endPoint x: 200, endPoint y: 132, distance: 125.4
click at [299, 246] on button "Valider" at bounding box center [319, 246] width 40 height 16
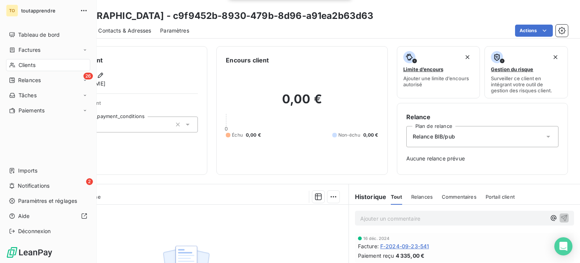
drag, startPoint x: 34, startPoint y: 82, endPoint x: 252, endPoint y: 26, distance: 225.3
click at [34, 69] on span "Clients" at bounding box center [27, 65] width 17 height 8
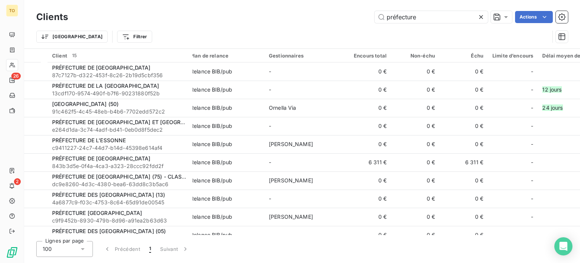
drag, startPoint x: 378, startPoint y: 19, endPoint x: 291, endPoint y: 19, distance: 86.9
click at [292, 19] on div "préfecture Actions" at bounding box center [322, 17] width 491 height 12
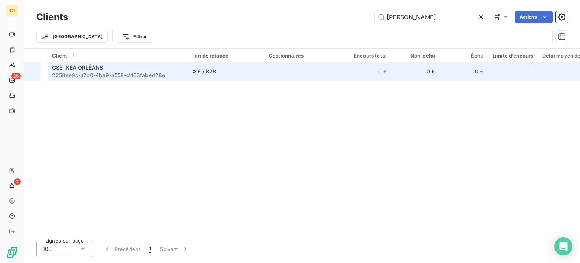
type input "[PERSON_NAME]"
click at [117, 79] on span "2258ee9c-a7d0-4ba9-a558-d403fabed28e" at bounding box center [120, 75] width 136 height 8
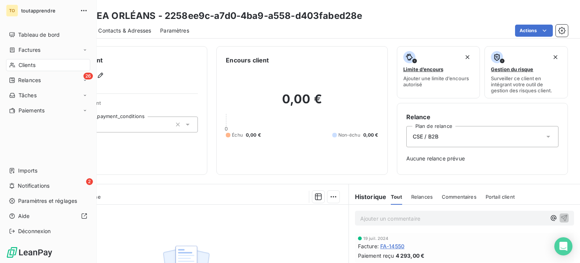
click at [23, 71] on div "Clients" at bounding box center [48, 65] width 84 height 12
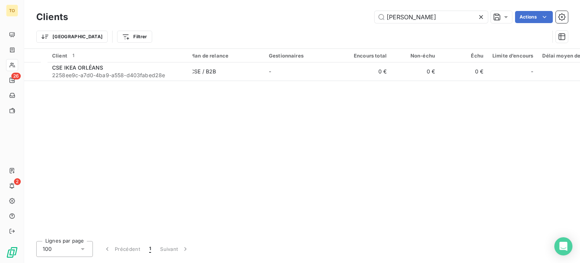
drag, startPoint x: 360, startPoint y: 21, endPoint x: 327, endPoint y: 21, distance: 32.5
click at [328, 21] on div "IKEA Orléans Actions" at bounding box center [322, 17] width 491 height 12
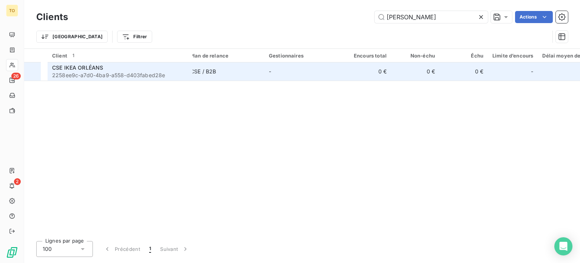
click at [115, 71] on div "CSE IKEA ORLÉANS" at bounding box center [120, 68] width 136 height 8
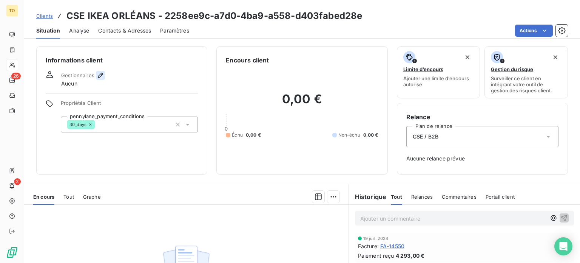
click at [104, 79] on icon "button" at bounding box center [101, 75] width 8 height 8
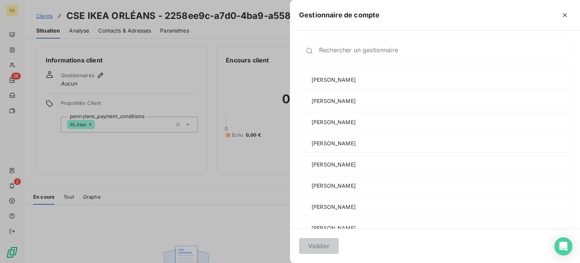
scroll to position [176, 0]
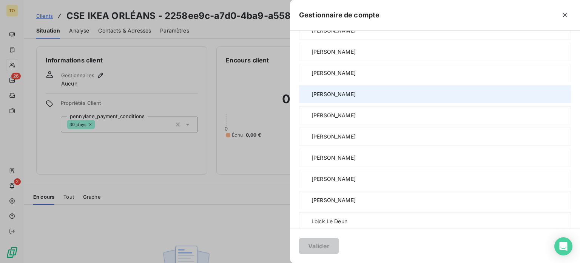
drag, startPoint x: 272, startPoint y: 121, endPoint x: 243, endPoint y: 139, distance: 34.1
click at [312, 77] on span "[PERSON_NAME]" at bounding box center [334, 73] width 44 height 8
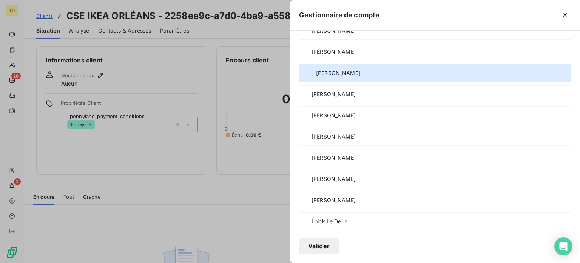
click at [299, 243] on button "Valider" at bounding box center [319, 246] width 40 height 16
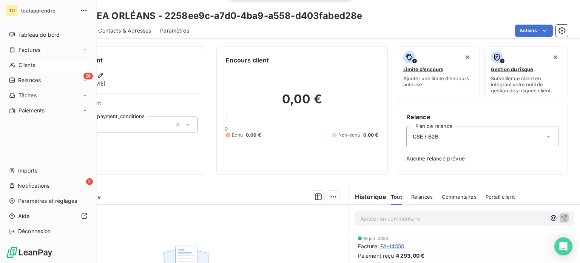
click at [39, 71] on div "Clients" at bounding box center [48, 65] width 84 height 12
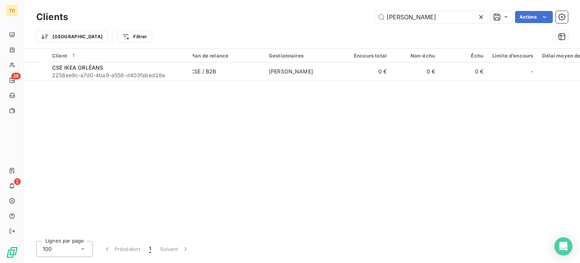
drag, startPoint x: 431, startPoint y: 22, endPoint x: 306, endPoint y: 21, distance: 124.7
click at [308, 20] on div "IKEA Orléans Actions" at bounding box center [322, 17] width 491 height 12
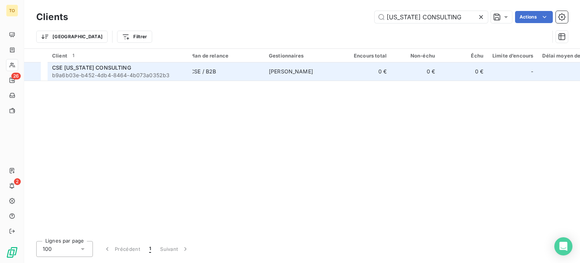
type input "[US_STATE] CONSULTING"
click at [117, 79] on span "b9a6b03e-b452-4db4-8464-4b073a0352b3" at bounding box center [120, 75] width 136 height 8
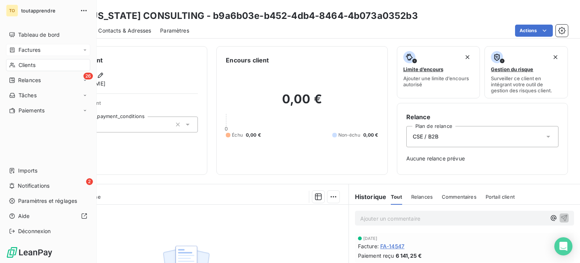
click at [39, 54] on span "Factures" at bounding box center [30, 50] width 22 height 8
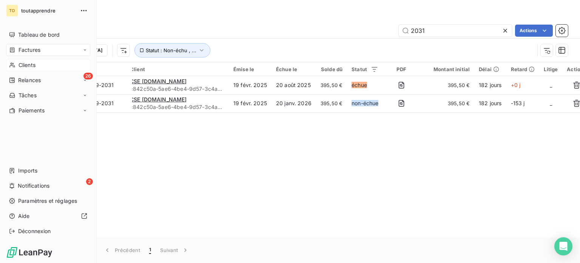
click at [20, 71] on div "Clients" at bounding box center [48, 65] width 84 height 12
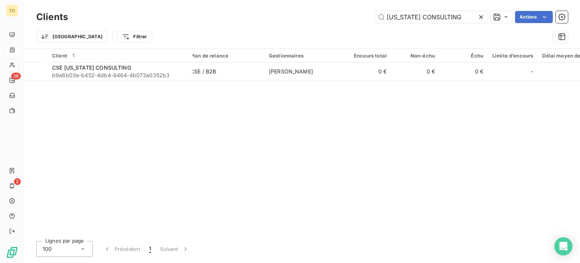
drag, startPoint x: 449, startPoint y: 18, endPoint x: 250, endPoint y: 15, distance: 198.7
click at [251, 14] on div "[US_STATE] CONSULTING Actions" at bounding box center [322, 17] width 491 height 12
click at [477, 20] on icon at bounding box center [481, 17] width 8 height 8
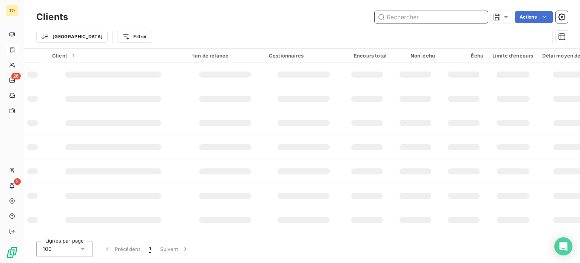
click at [436, 20] on input "text" at bounding box center [431, 17] width 113 height 12
paste input "[US_STATE] CONSULTING"
click at [428, 20] on input "[US_STATE] CONSULTING" at bounding box center [431, 17] width 113 height 12
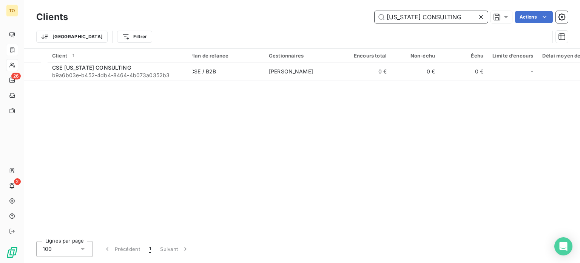
type input "[US_STATE] CONSULTING"
drag, startPoint x: 452, startPoint y: 17, endPoint x: 461, endPoint y: 19, distance: 9.3
click at [452, 17] on input "[US_STATE] CONSULTING" at bounding box center [431, 17] width 113 height 12
click at [479, 19] on icon at bounding box center [481, 17] width 4 height 4
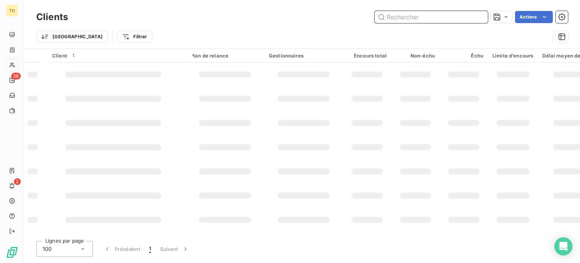
click at [423, 18] on input "text" at bounding box center [431, 17] width 113 height 12
paste input "CEA VALDUC"
click at [394, 22] on input "CEA VALDUC" at bounding box center [431, 17] width 113 height 12
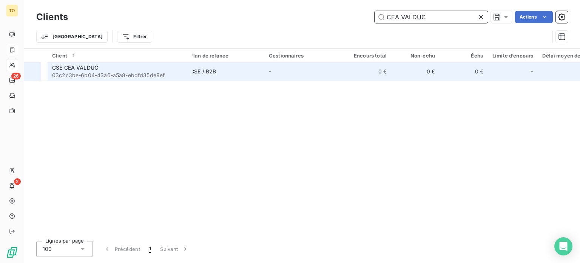
type input "CEA VALDUC"
click at [93, 71] on span "CSE CEA VALDUC" at bounding box center [75, 67] width 46 height 6
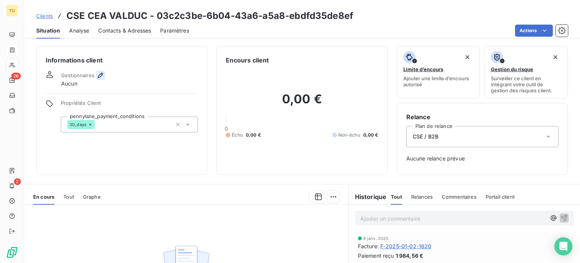
click at [103, 78] on icon "button" at bounding box center [100, 75] width 5 height 5
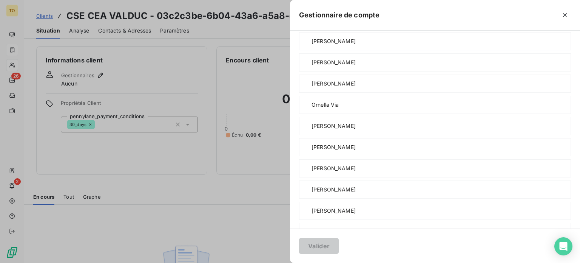
scroll to position [176, 0]
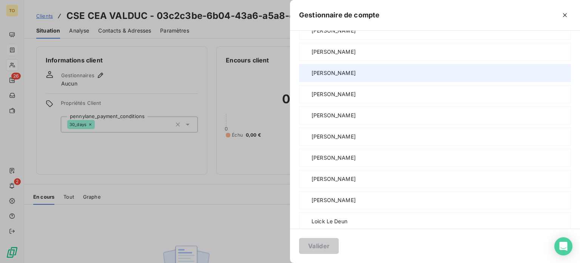
click at [312, 77] on span "[PERSON_NAME]" at bounding box center [334, 73] width 44 height 8
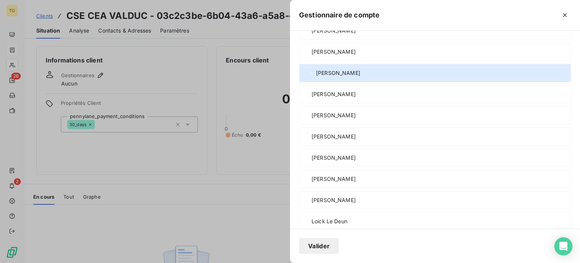
click at [299, 242] on button "Valider" at bounding box center [319, 246] width 40 height 16
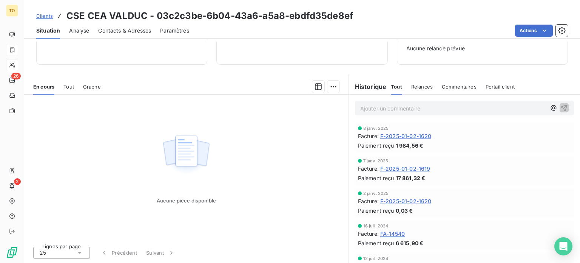
scroll to position [51, 0]
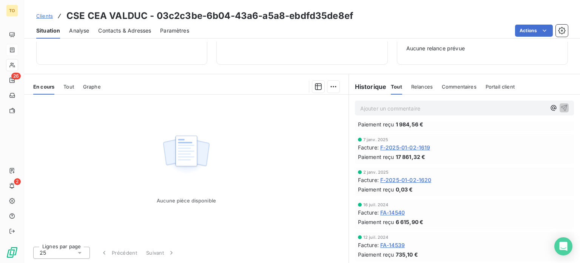
click at [402, 208] on span "FA-14540" at bounding box center [392, 212] width 25 height 8
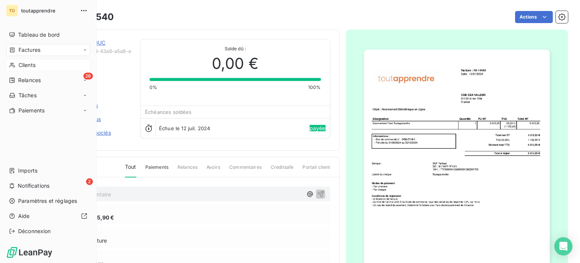
click at [26, 69] on span "Clients" at bounding box center [27, 65] width 17 height 8
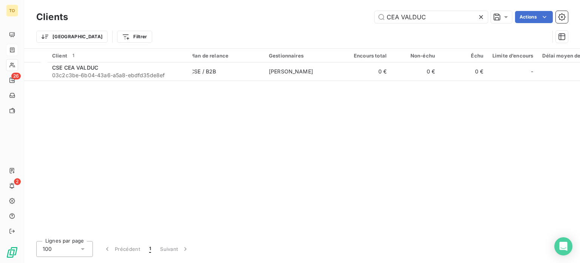
drag, startPoint x: 419, startPoint y: 19, endPoint x: 360, endPoint y: 12, distance: 59.3
click at [360, 12] on div "CEA VALDUC Actions" at bounding box center [322, 17] width 491 height 12
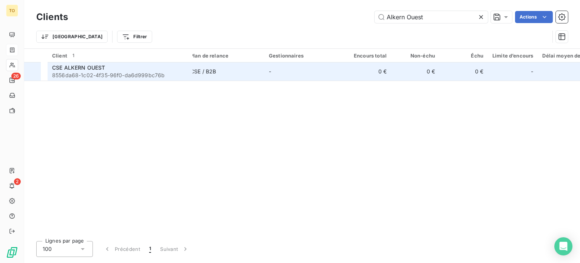
type input "Alkern Ouest"
click at [133, 79] on span "8556da68-1c02-4f35-96f0-da6d999bc76b" at bounding box center [120, 75] width 136 height 8
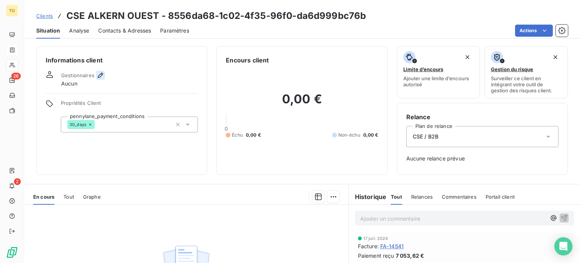
click at [104, 79] on icon "button" at bounding box center [101, 75] width 8 height 8
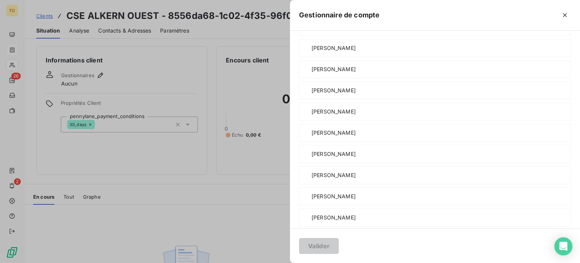
scroll to position [176, 0]
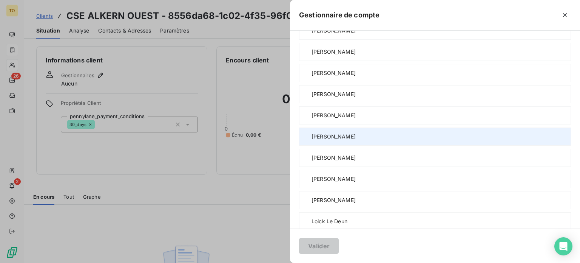
drag, startPoint x: 271, startPoint y: 201, endPoint x: 270, endPoint y: 205, distance: 4.2
click at [312, 140] on span "[PERSON_NAME]" at bounding box center [334, 137] width 44 height 8
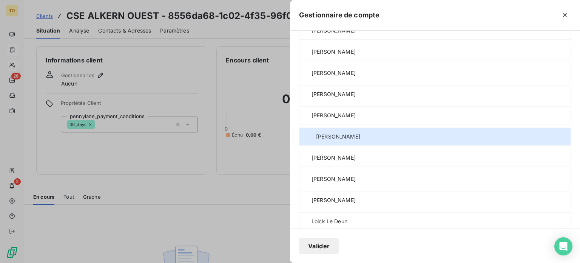
click at [299, 249] on button "Valider" at bounding box center [319, 246] width 40 height 16
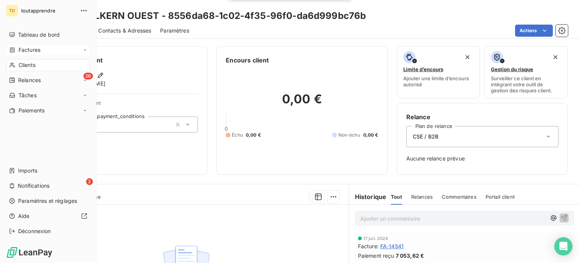
click at [19, 71] on div "Clients" at bounding box center [48, 65] width 84 height 12
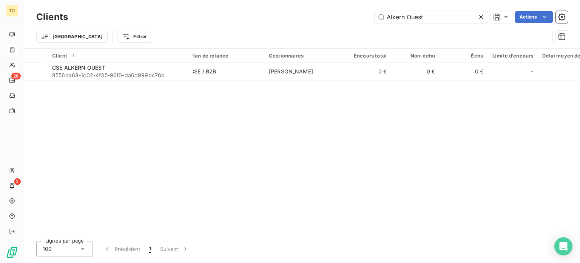
drag, startPoint x: 348, startPoint y: 13, endPoint x: 307, endPoint y: 9, distance: 41.0
click at [307, 9] on div "Clients Alkern Ouest Actions Trier Filtrer" at bounding box center [302, 24] width 556 height 48
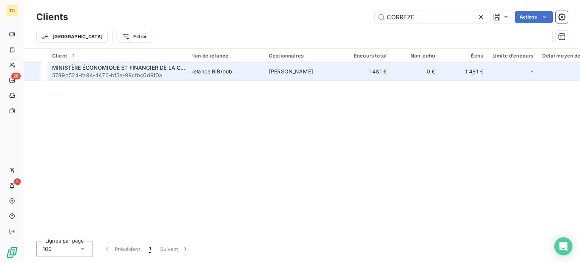
type input "CORREZE"
click at [111, 79] on span "5789d524-fa94-4476-bf5e-99cfbc0d9f0a" at bounding box center [120, 75] width 136 height 8
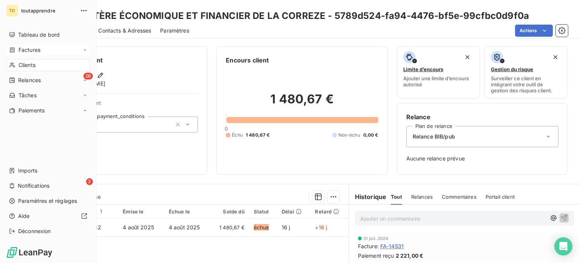
click at [30, 69] on span "Clients" at bounding box center [27, 65] width 17 height 8
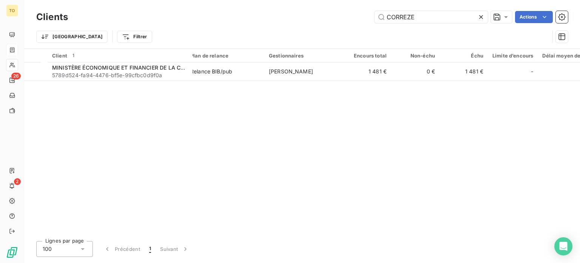
drag, startPoint x: 414, startPoint y: 17, endPoint x: 315, endPoint y: 13, distance: 99.8
click at [315, 13] on div "CORREZE Actions" at bounding box center [322, 17] width 491 height 12
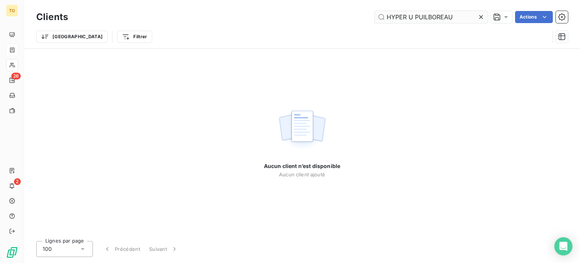
drag, startPoint x: 452, startPoint y: 22, endPoint x: 403, endPoint y: 22, distance: 48.7
click at [403, 22] on input "HYPER U PUILBOREAU" at bounding box center [431, 17] width 113 height 12
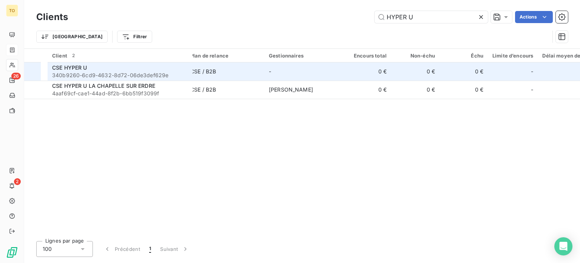
type input "HYPER U"
click at [126, 71] on div "CSE HYPER U" at bounding box center [120, 68] width 136 height 8
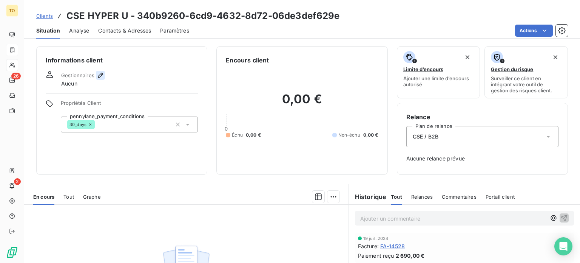
click at [103, 78] on icon "button" at bounding box center [100, 75] width 5 height 5
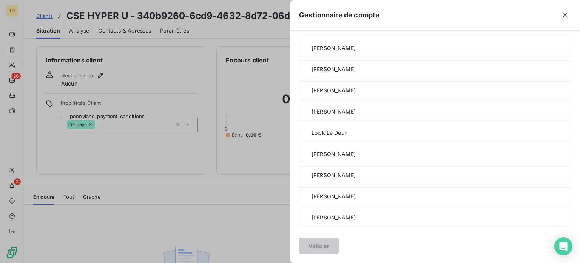
scroll to position [176, 0]
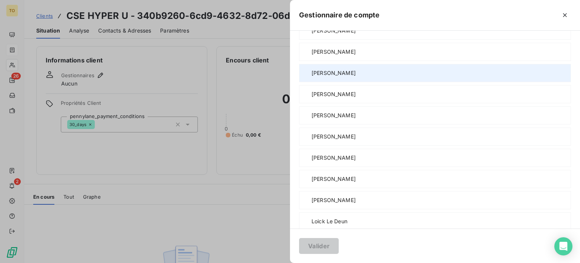
click at [312, 77] on span "[PERSON_NAME]" at bounding box center [334, 73] width 44 height 8
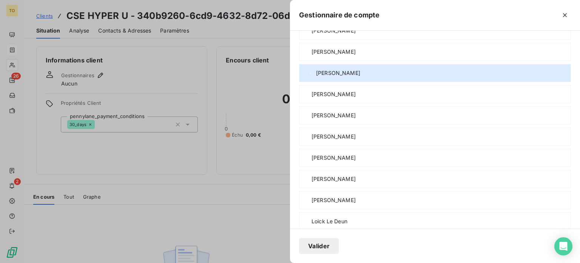
click at [299, 247] on button "Valider" at bounding box center [319, 246] width 40 height 16
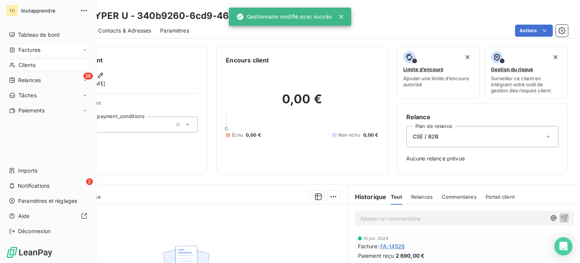
click at [23, 71] on div "Clients" at bounding box center [48, 65] width 84 height 12
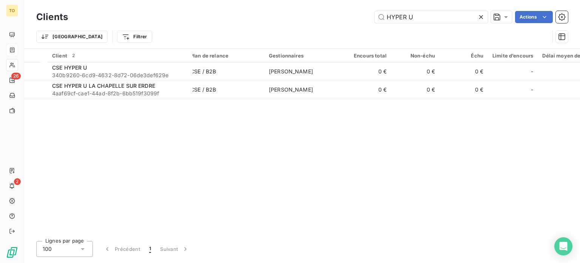
drag, startPoint x: 347, startPoint y: 18, endPoint x: 314, endPoint y: 19, distance: 33.3
click at [318, 18] on div "HYPER U Actions" at bounding box center [322, 17] width 491 height 12
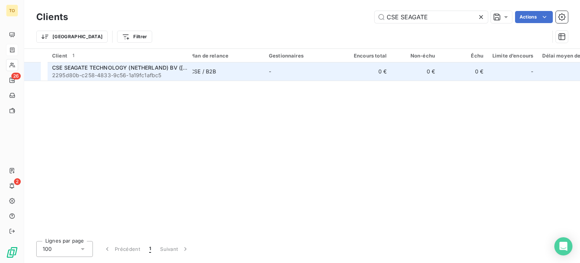
type input "CSE SEAGATE"
click at [130, 71] on span "CSE SEAGATE TECHNOLOGY (NETHERLAND) BV ([GEOGRAPHIC_DATA] BRANCH)" at bounding box center [157, 67] width 210 height 6
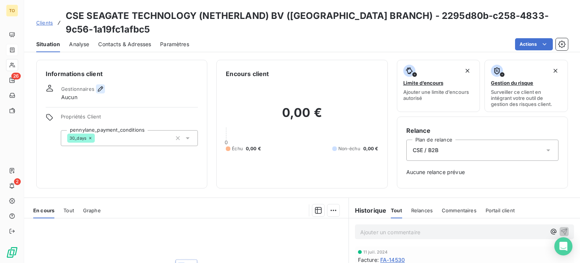
click at [104, 93] on icon "button" at bounding box center [101, 89] width 8 height 8
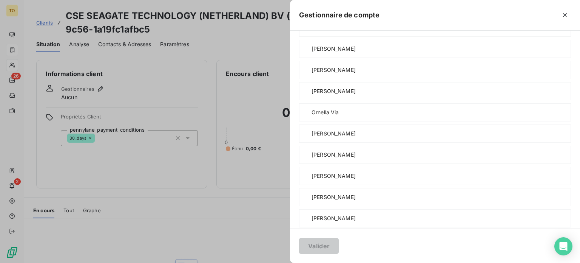
scroll to position [440, 0]
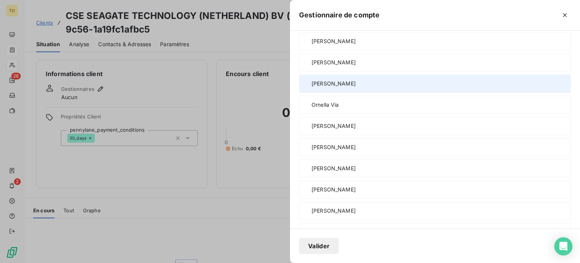
drag, startPoint x: 251, startPoint y: 244, endPoint x: 227, endPoint y: 207, distance: 44.1
click at [299, 243] on button "Valider" at bounding box center [319, 246] width 40 height 16
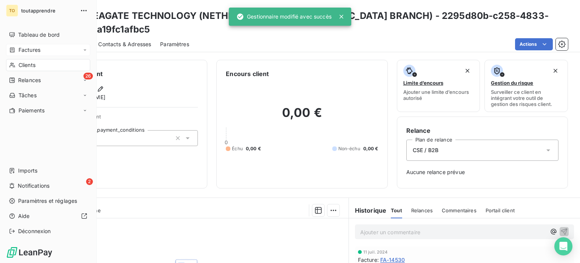
click at [25, 69] on span "Clients" at bounding box center [27, 65] width 17 height 8
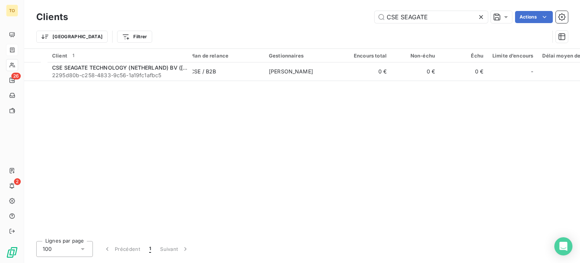
drag, startPoint x: 416, startPoint y: 18, endPoint x: 305, endPoint y: 11, distance: 110.6
click at [307, 11] on div "Clients CSE SEAGATE Actions Trier Filtrer" at bounding box center [302, 24] width 556 height 48
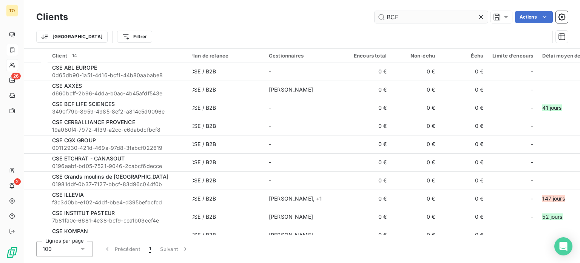
click at [390, 17] on input "BCF" at bounding box center [431, 17] width 113 height 12
drag, startPoint x: 388, startPoint y: 17, endPoint x: 310, endPoint y: 12, distance: 78.7
click at [311, 12] on div "BCF Actions" at bounding box center [322, 17] width 491 height 12
paste input "CSE BCF LIFE SCIENCES"
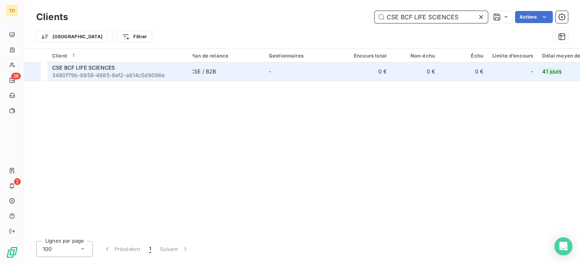
type input "CSE BCF LIFE SCIENCES"
click at [89, 79] on span "3490f79b-8959-4985-8ef2-a814c5d9096e" at bounding box center [120, 75] width 136 height 8
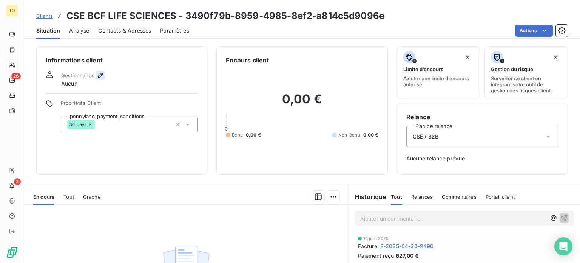
click at [104, 79] on icon "button" at bounding box center [101, 75] width 8 height 8
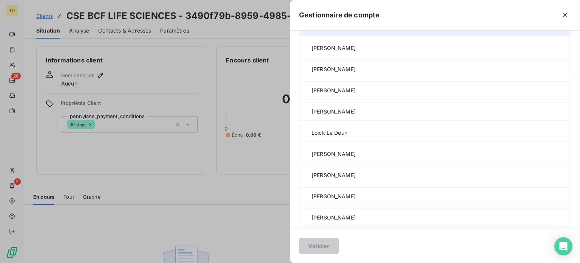
scroll to position [88, 0]
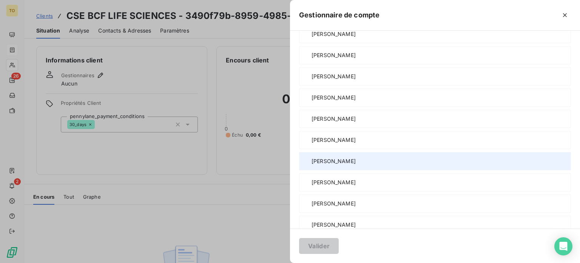
click at [312, 165] on span "[PERSON_NAME]" at bounding box center [334, 161] width 44 height 8
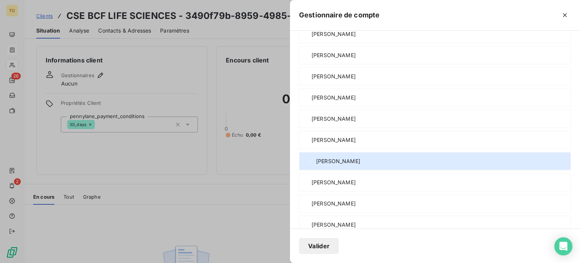
click at [299, 242] on button "Valider" at bounding box center [319, 246] width 40 height 16
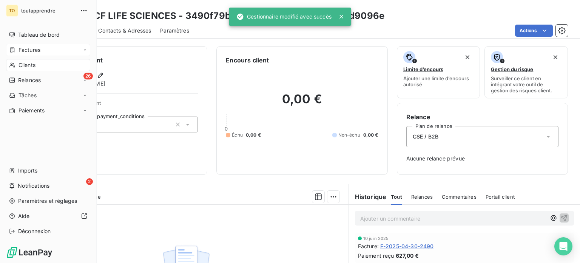
click at [31, 69] on span "Clients" at bounding box center [27, 65] width 17 height 8
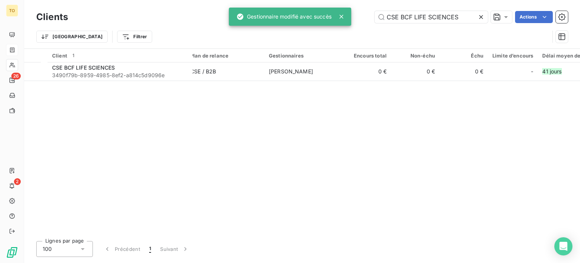
drag, startPoint x: 453, startPoint y: 19, endPoint x: 324, endPoint y: 23, distance: 128.9
click at [324, 23] on div "TO 26 2 Clients CSE BCF LIFE SCIENCES Actions Trier Filtrer Client 1 Plan de re…" at bounding box center [290, 131] width 580 height 263
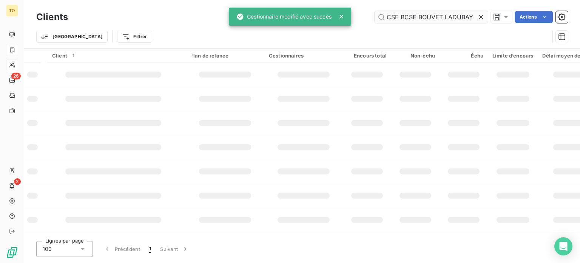
scroll to position [0, 3]
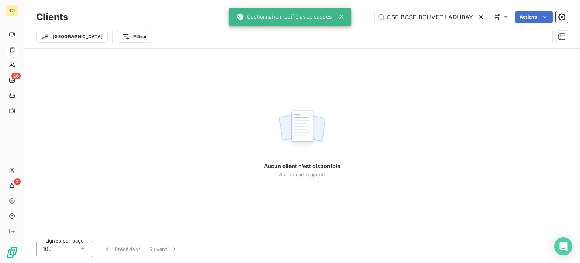
type input "CSE BCSE BOUVET LADUBAY"
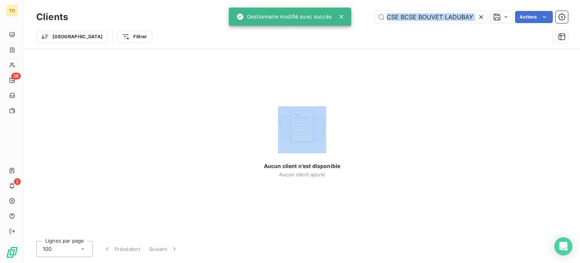
scroll to position [0, 0]
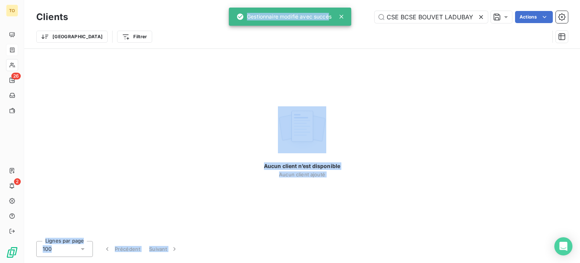
drag, startPoint x: 462, startPoint y: 18, endPoint x: 349, endPoint y: 20, distance: 113.0
click at [337, 19] on div "TO 26 2 Clients CSE BCSE BOUVET LADUBAY Actions Trier Filtrer Aucun client n’es…" at bounding box center [290, 131] width 580 height 263
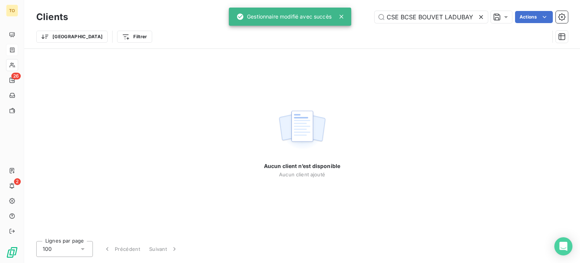
click at [479, 19] on icon at bounding box center [481, 17] width 4 height 4
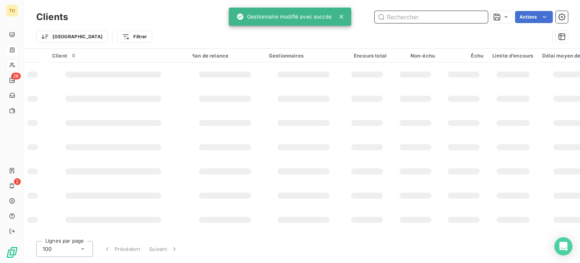
click at [444, 23] on input "text" at bounding box center [431, 17] width 113 height 12
paste input "SE BOUVET LADUBAY"
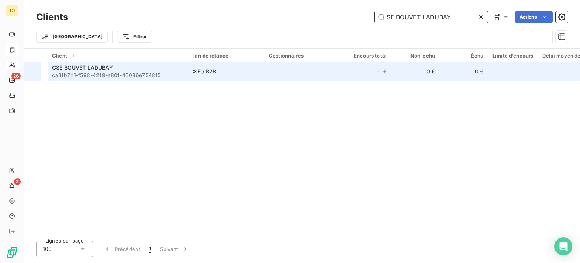
type input "SE BOUVET LADUBAY"
click at [126, 71] on div "CSE BOUVET LADUBAY" at bounding box center [120, 68] width 136 height 8
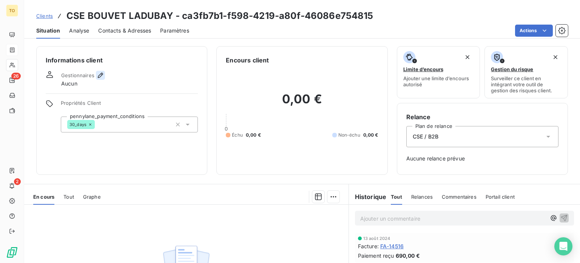
click at [104, 79] on icon "button" at bounding box center [101, 75] width 8 height 8
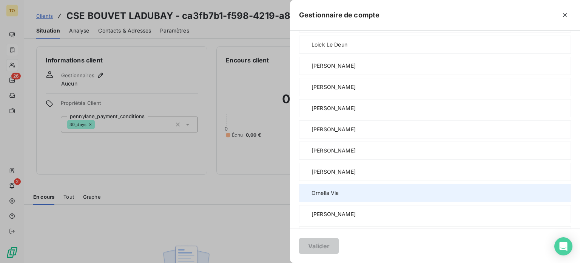
scroll to position [529, 0]
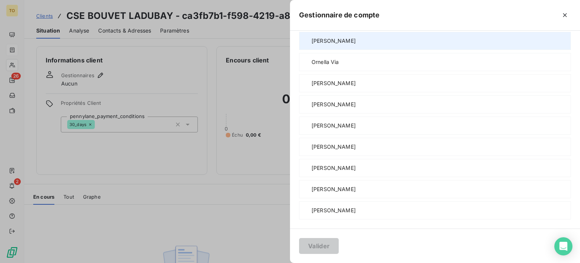
click at [312, 45] on span "[PERSON_NAME]" at bounding box center [334, 41] width 44 height 8
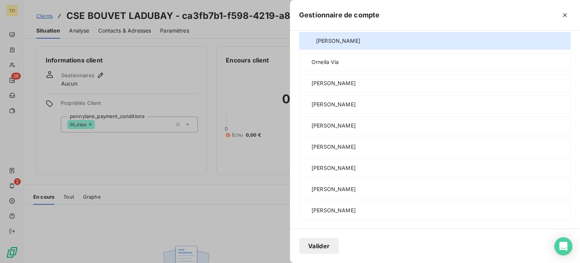
click at [299, 243] on button "Valider" at bounding box center [319, 246] width 40 height 16
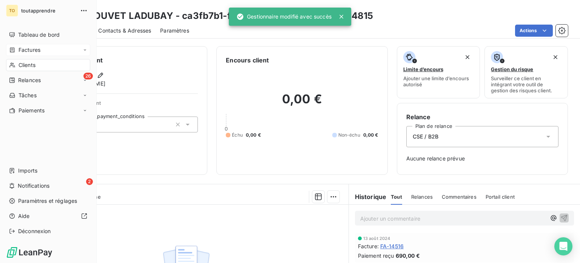
drag, startPoint x: 23, startPoint y: 82, endPoint x: 29, endPoint y: 82, distance: 6.5
click at [23, 69] on span "Clients" at bounding box center [27, 65] width 17 height 8
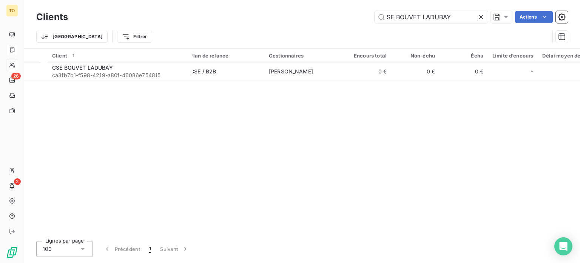
click at [477, 21] on icon at bounding box center [481, 17] width 8 height 8
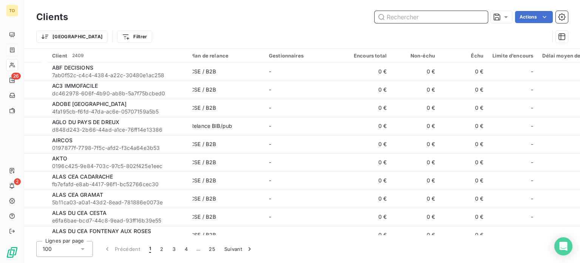
click at [393, 15] on input "text" at bounding box center [431, 17] width 113 height 12
paste input "CSE Toyo Ink Europe Specialty Chemicals"
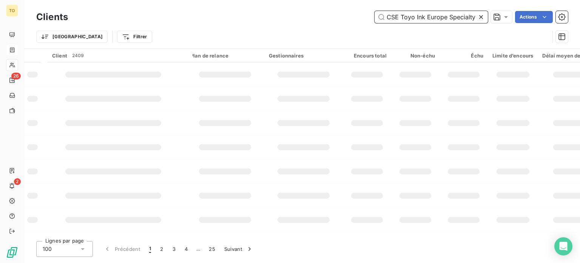
scroll to position [0, 36]
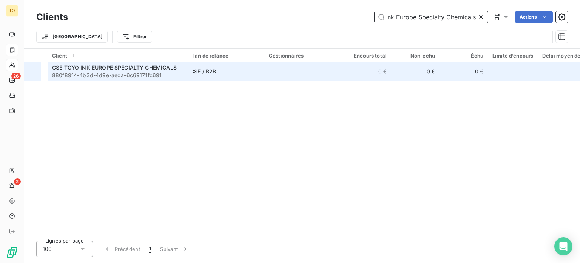
type input "CSE Toyo Ink Europe Specialty Chemicals"
click at [124, 79] on span "880f8914-4b3d-4d9e-aeda-6c69171fc691" at bounding box center [120, 75] width 136 height 8
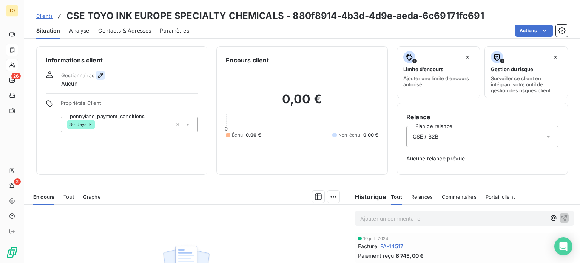
click at [104, 79] on icon "button" at bounding box center [101, 75] width 8 height 8
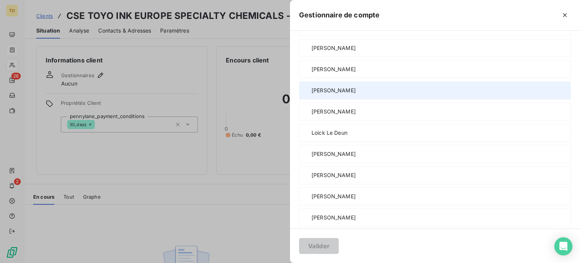
scroll to position [176, 0]
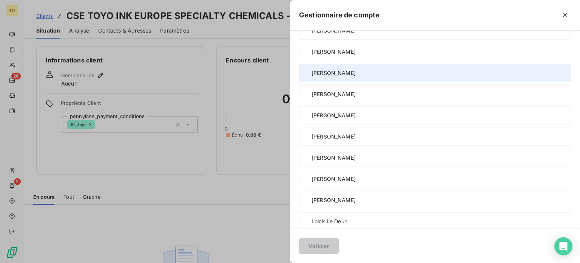
click at [312, 77] on span "[PERSON_NAME]" at bounding box center [334, 73] width 44 height 8
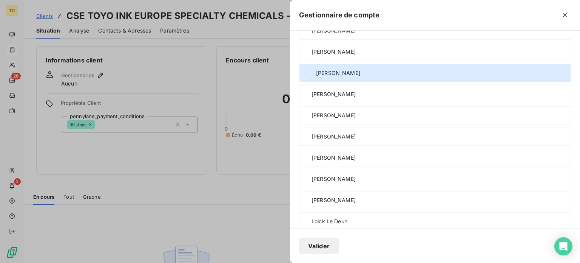
click at [299, 246] on button "Valider" at bounding box center [319, 246] width 40 height 16
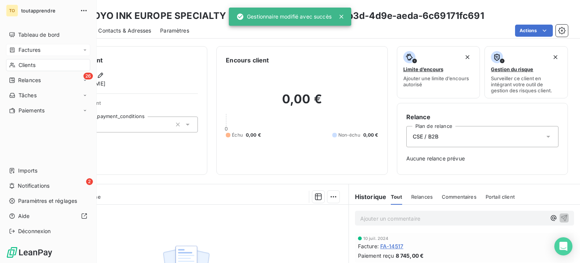
drag, startPoint x: 25, startPoint y: 83, endPoint x: 89, endPoint y: 77, distance: 64.5
click at [25, 69] on span "Clients" at bounding box center [27, 65] width 17 height 8
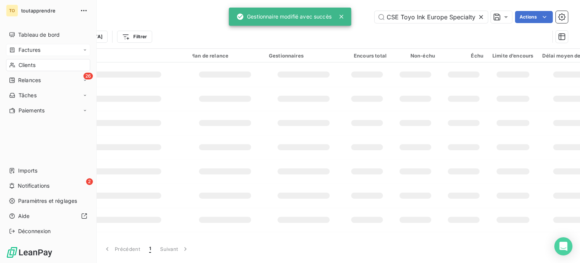
scroll to position [0, 36]
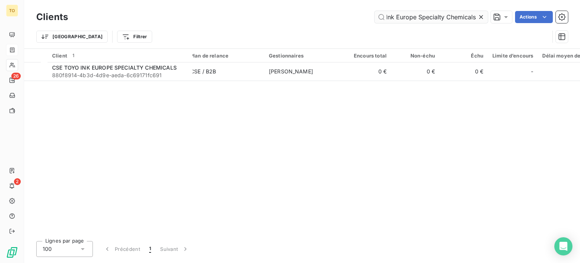
drag, startPoint x: 467, startPoint y: 18, endPoint x: 462, endPoint y: 18, distance: 5.3
click at [477, 18] on icon at bounding box center [481, 17] width 8 height 8
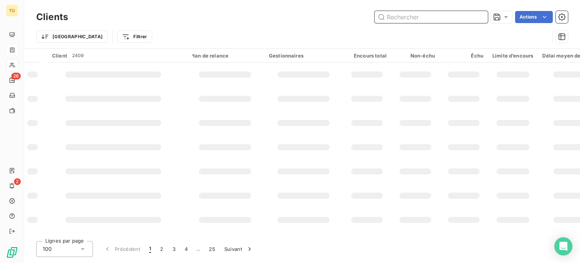
click at [405, 18] on input "text" at bounding box center [431, 17] width 113 height 12
paste input "CSE GRUPO [PERSON_NAME] BE"
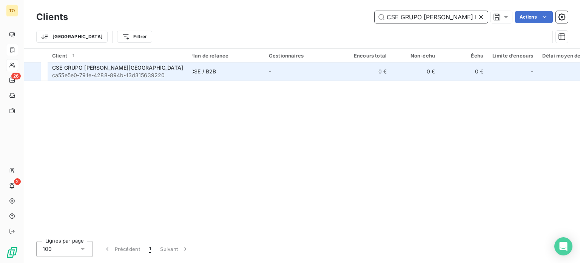
type input "CSE GRUPO [PERSON_NAME] BE"
click at [109, 71] on span "CSE GRUPO [PERSON_NAME][GEOGRAPHIC_DATA]" at bounding box center [117, 67] width 131 height 6
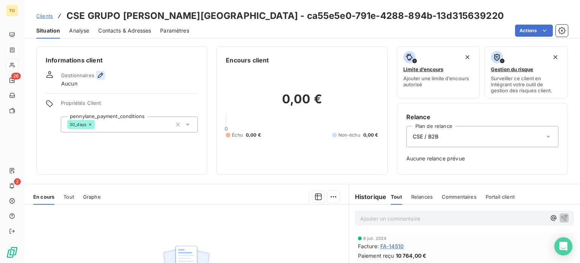
click at [104, 79] on icon "button" at bounding box center [101, 75] width 8 height 8
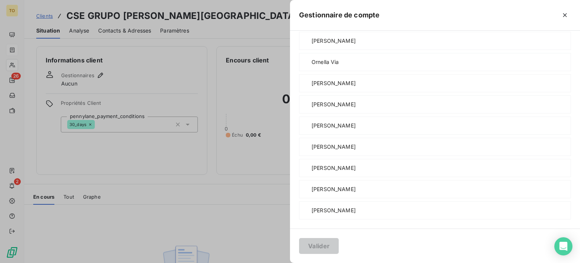
scroll to position [617, 0]
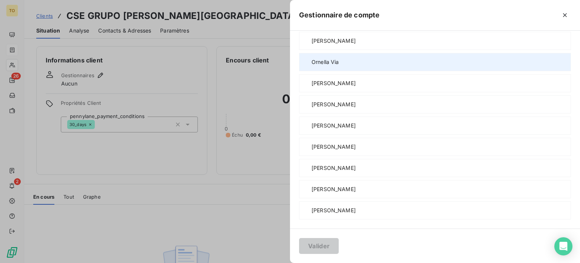
click at [312, 58] on span "Ornella Via" at bounding box center [326, 62] width 28 height 8
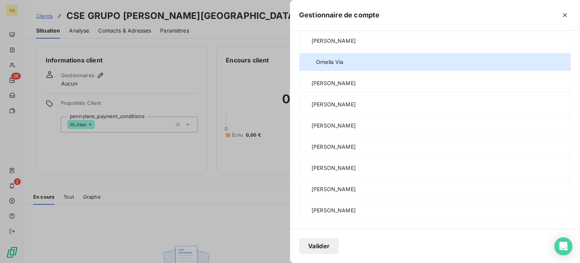
click at [299, 243] on button "Valider" at bounding box center [319, 246] width 40 height 16
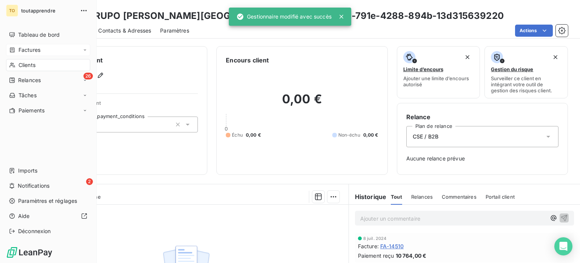
drag, startPoint x: 23, startPoint y: 80, endPoint x: 63, endPoint y: 75, distance: 40.3
click at [23, 69] on span "Clients" at bounding box center [27, 65] width 17 height 8
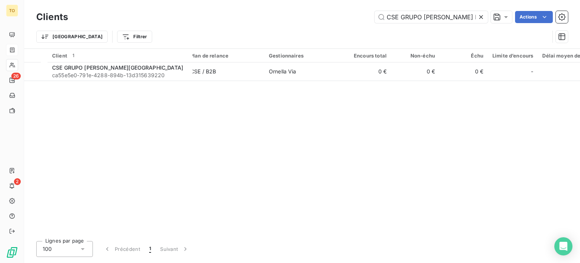
drag, startPoint x: 451, startPoint y: 19, endPoint x: 328, endPoint y: 19, distance: 123.5
click at [328, 19] on div "CSE GRUPO [PERSON_NAME] BE Actions" at bounding box center [322, 17] width 491 height 12
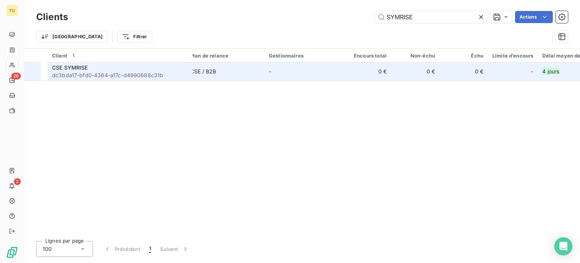
type input "SYMRISE"
click at [107, 71] on div "CSE SYMRISE" at bounding box center [120, 68] width 136 height 8
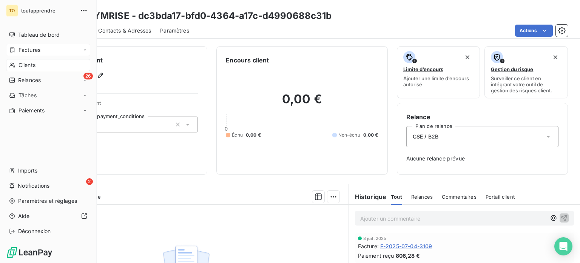
click at [28, 69] on span "Clients" at bounding box center [27, 65] width 17 height 8
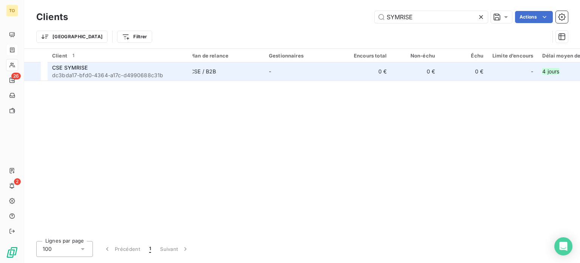
click at [118, 71] on div "CSE SYMRISE" at bounding box center [120, 68] width 136 height 8
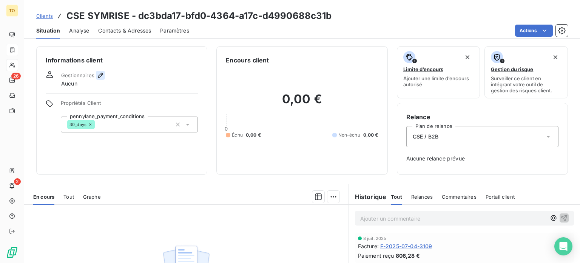
click at [103, 78] on icon "button" at bounding box center [100, 75] width 5 height 5
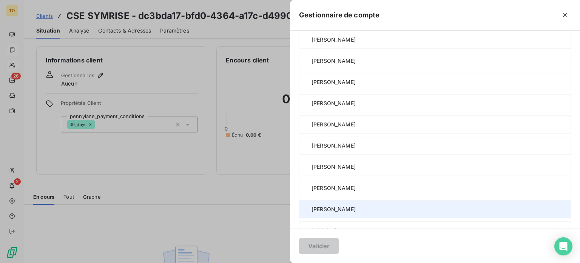
scroll to position [88, 0]
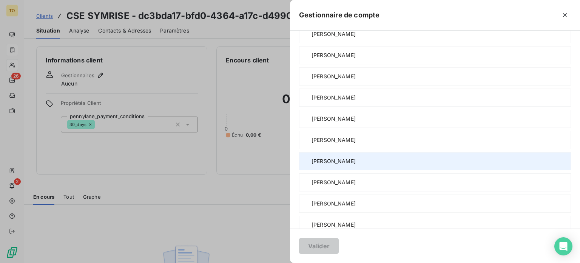
drag, startPoint x: 281, startPoint y: 207, endPoint x: 278, endPoint y: 219, distance: 12.4
click at [312, 165] on span "[PERSON_NAME]" at bounding box center [334, 161] width 44 height 8
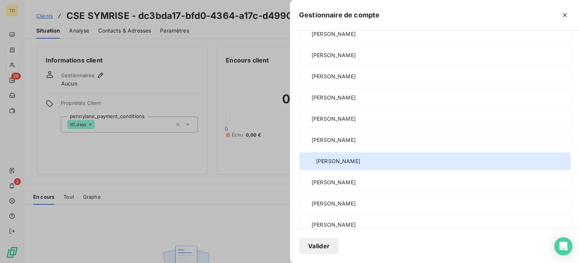
click at [299, 244] on button "Valider" at bounding box center [319, 246] width 40 height 16
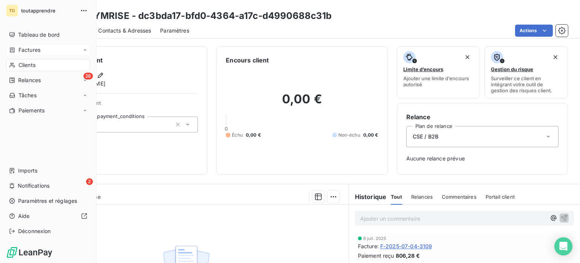
drag, startPoint x: 29, startPoint y: 82, endPoint x: 83, endPoint y: 71, distance: 55.3
click at [29, 69] on span "Clients" at bounding box center [27, 65] width 17 height 8
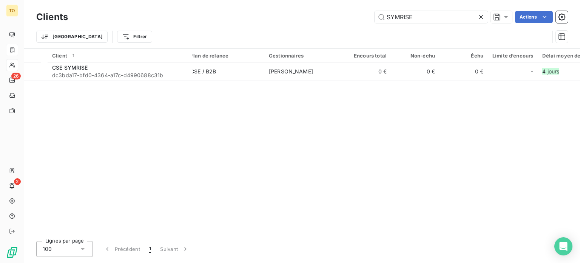
drag, startPoint x: 406, startPoint y: 17, endPoint x: 346, endPoint y: 17, distance: 60.1
click at [348, 17] on div "SYMRISE Actions" at bounding box center [322, 17] width 491 height 12
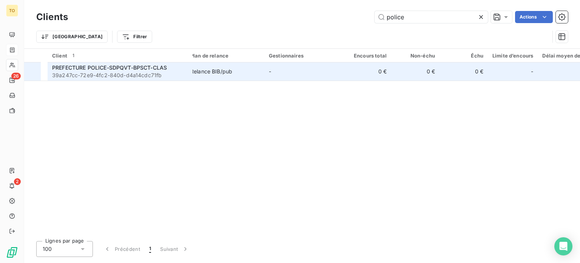
type input "police"
click at [144, 79] on span "39a247cc-72e9-4fc2-840d-d4a14cdc71fb" at bounding box center [120, 75] width 136 height 8
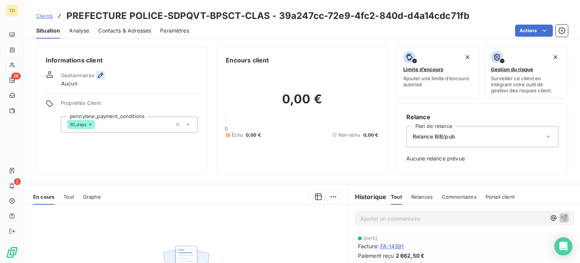
click at [104, 79] on icon "button" at bounding box center [101, 75] width 8 height 8
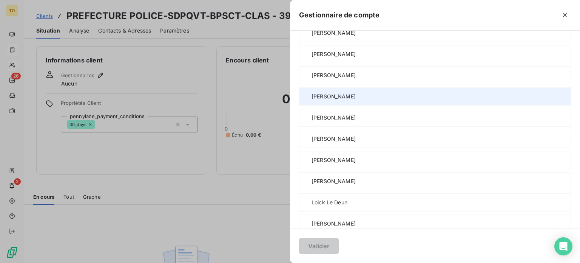
scroll to position [176, 0]
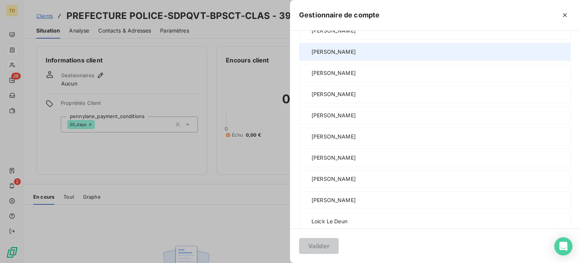
click at [312, 56] on span "[PERSON_NAME]" at bounding box center [334, 52] width 44 height 8
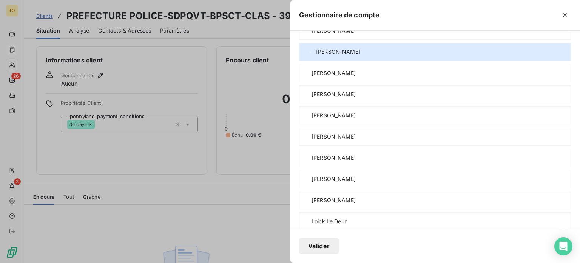
click at [299, 243] on button "Valider" at bounding box center [319, 246] width 40 height 16
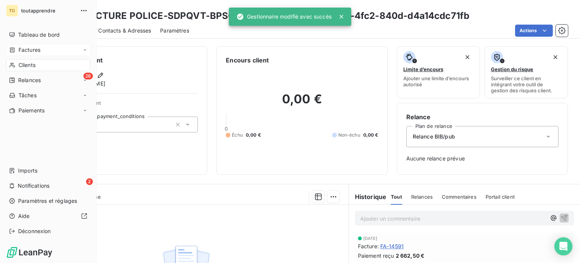
drag, startPoint x: 21, startPoint y: 83, endPoint x: 58, endPoint y: 77, distance: 37.1
click at [21, 71] on div "Clients" at bounding box center [48, 65] width 84 height 12
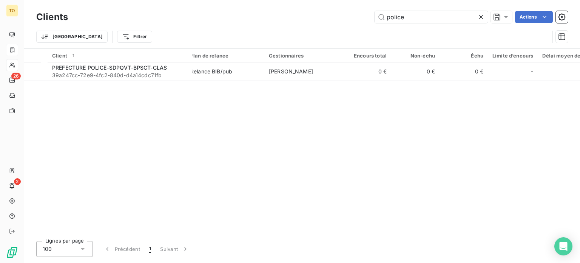
drag, startPoint x: 362, startPoint y: 20, endPoint x: 315, endPoint y: 19, distance: 46.9
click at [316, 20] on div "police Actions" at bounding box center [322, 17] width 491 height 12
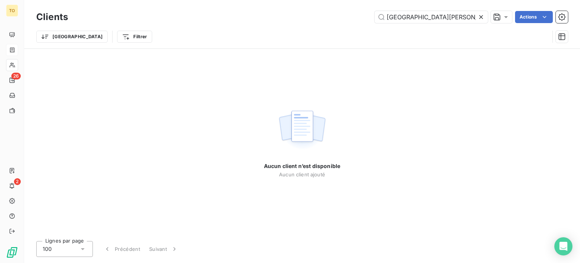
drag, startPoint x: 426, startPoint y: 19, endPoint x: 335, endPoint y: 14, distance: 90.8
click at [336, 14] on div "avenue [PERSON_NAME] Actions" at bounding box center [322, 17] width 491 height 12
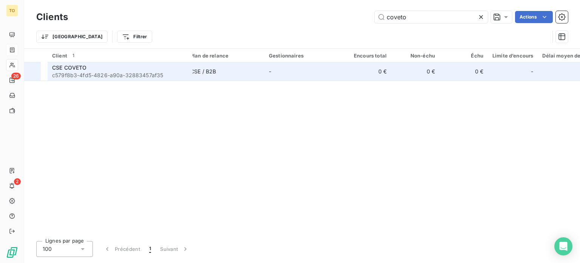
type input "coveto"
click at [113, 71] on div "CSE COVETO" at bounding box center [120, 68] width 136 height 8
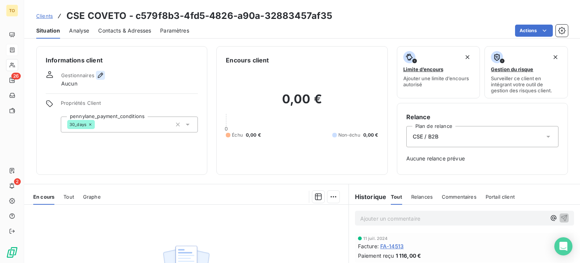
click at [104, 79] on icon "button" at bounding box center [101, 75] width 8 height 8
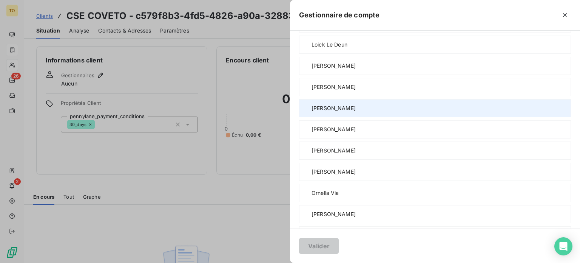
scroll to position [440, 0]
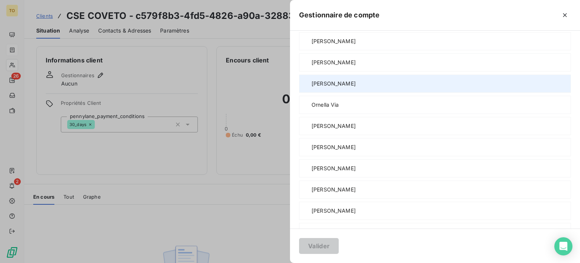
click at [312, 87] on span "[PERSON_NAME]" at bounding box center [334, 84] width 44 height 8
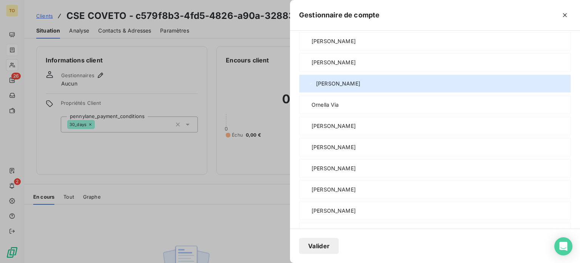
click at [299, 250] on button "Valider" at bounding box center [319, 246] width 40 height 16
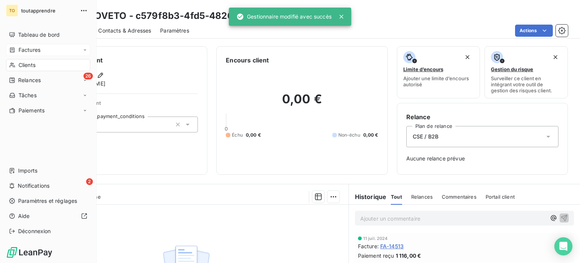
drag, startPoint x: 21, startPoint y: 80, endPoint x: 116, endPoint y: 61, distance: 96.5
click at [21, 71] on div "Clients" at bounding box center [48, 65] width 84 height 12
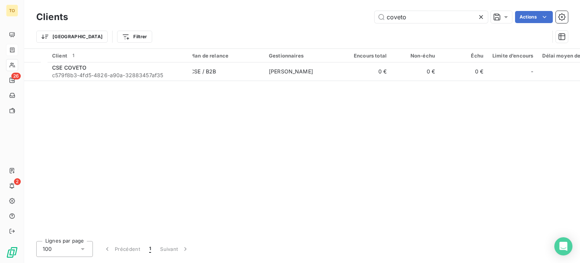
drag, startPoint x: 404, startPoint y: 19, endPoint x: 347, endPoint y: 18, distance: 56.7
click at [343, 18] on div "coveto Actions" at bounding box center [322, 17] width 491 height 12
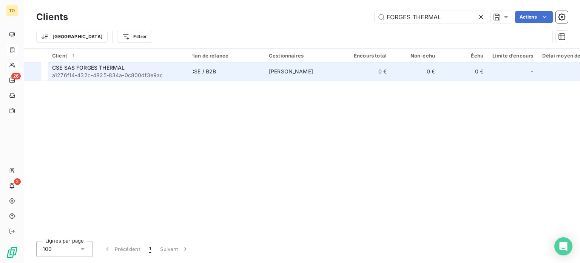
type input "FORGES THERMAL"
click at [156, 71] on div "CSE SAS FORGES THERMAL" at bounding box center [120, 68] width 136 height 8
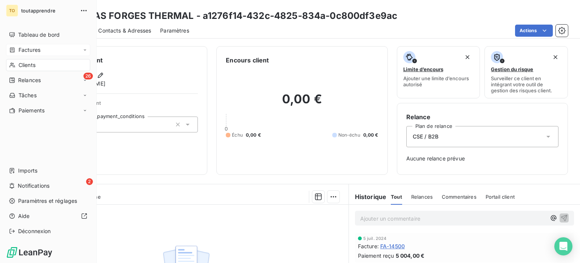
click at [15, 68] on icon at bounding box center [12, 65] width 6 height 6
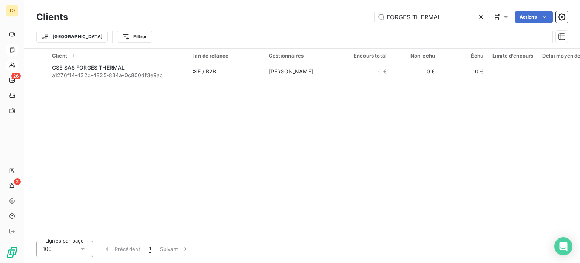
drag, startPoint x: 437, startPoint y: 19, endPoint x: 350, endPoint y: 19, distance: 87.6
click at [351, 19] on div "FORGES THERMAL Actions" at bounding box center [322, 17] width 491 height 12
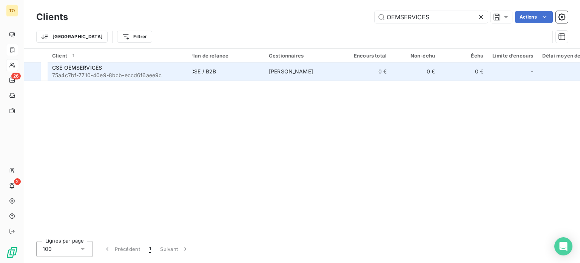
type input "OEMSERVICES"
click at [122, 79] on span "75a4c7bf-7710-40e9-8bcb-eccd6f6aee9c" at bounding box center [120, 75] width 136 height 8
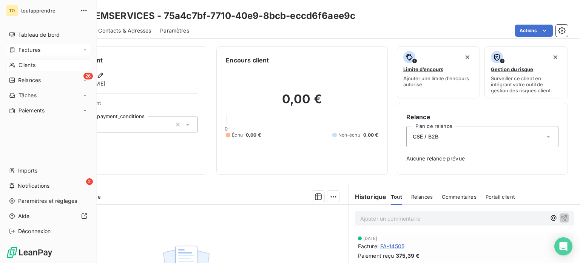
click at [19, 71] on div "Clients" at bounding box center [48, 65] width 84 height 12
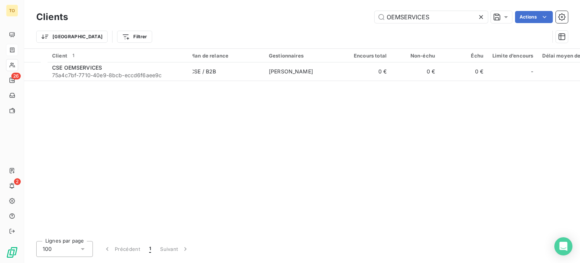
drag, startPoint x: 426, startPoint y: 20, endPoint x: 317, endPoint y: 23, distance: 108.5
click at [322, 22] on div "OEMSERVICES Actions" at bounding box center [322, 17] width 491 height 12
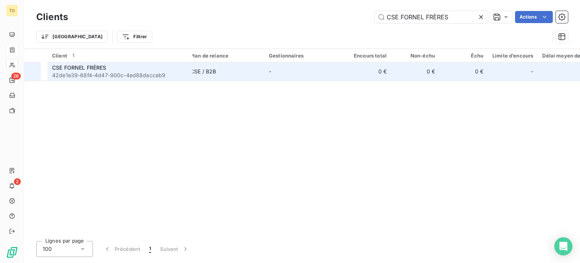
type input "CSE FORNEL FRÈRES"
click at [114, 79] on span "42de1e39-68f4-4d47-900c-4ed88dacceb9" at bounding box center [120, 75] width 136 height 8
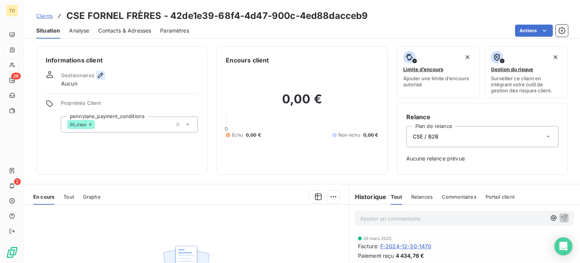
click at [103, 78] on icon "button" at bounding box center [100, 75] width 5 height 5
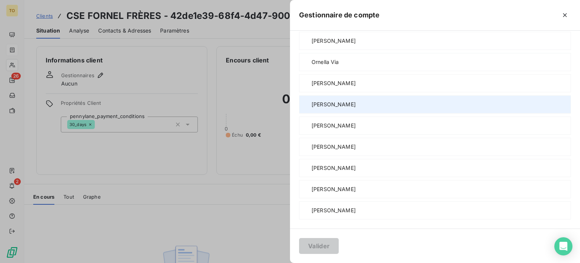
scroll to position [529, 0]
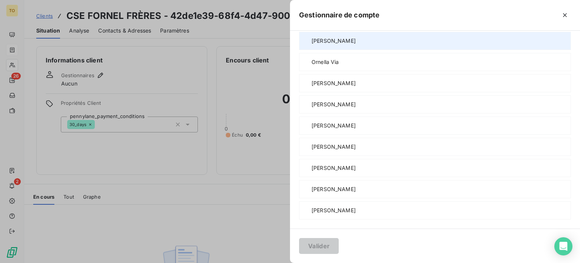
click at [312, 45] on span "[PERSON_NAME]" at bounding box center [334, 41] width 44 height 8
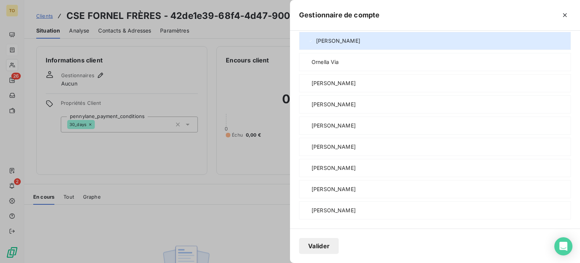
click at [299, 247] on button "Valider" at bounding box center [319, 246] width 40 height 16
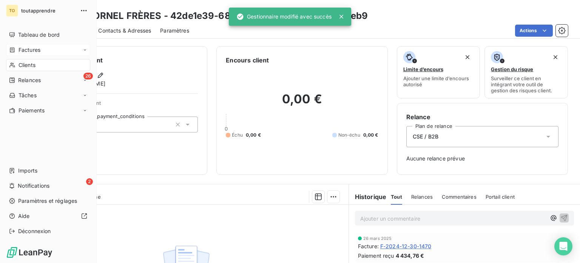
click at [19, 71] on div "Clients" at bounding box center [48, 65] width 84 height 12
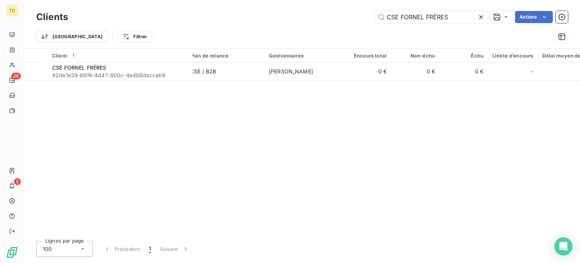
drag, startPoint x: 425, startPoint y: 15, endPoint x: 345, endPoint y: 14, distance: 80.5
click at [345, 14] on div "CSE FORNEL FRÈRES Actions" at bounding box center [322, 17] width 491 height 12
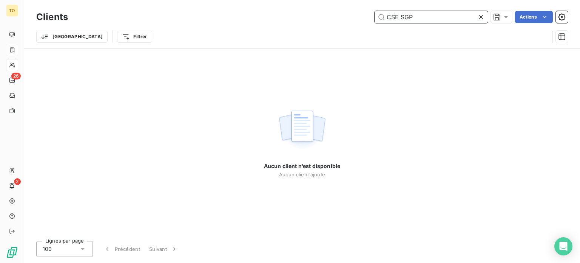
drag, startPoint x: 408, startPoint y: 20, endPoint x: 335, endPoint y: 18, distance: 73.3
click at [338, 17] on div "CSE SGP Actions" at bounding box center [322, 17] width 491 height 12
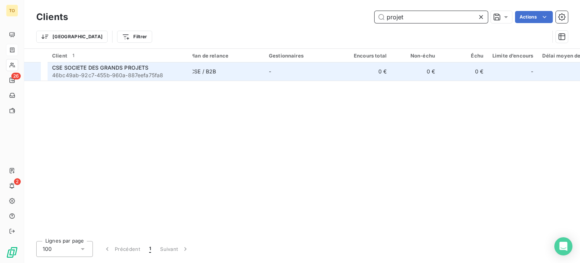
type input "projet"
click at [130, 79] on span "46bc49ab-92c7-455b-960a-887eefa75fa8" at bounding box center [120, 75] width 136 height 8
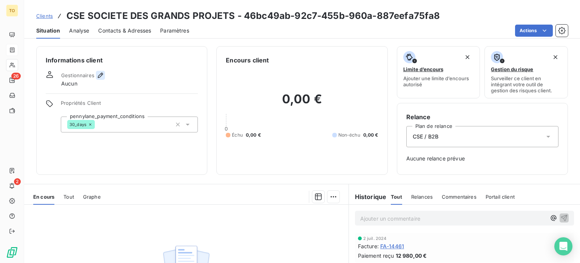
click at [103, 78] on icon "button" at bounding box center [100, 75] width 5 height 5
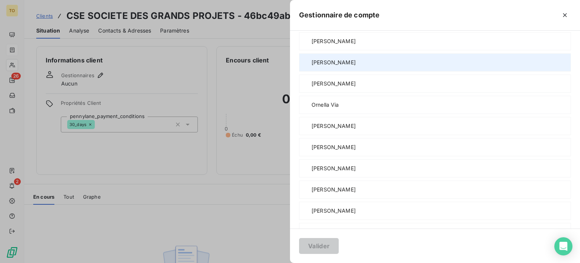
scroll to position [529, 0]
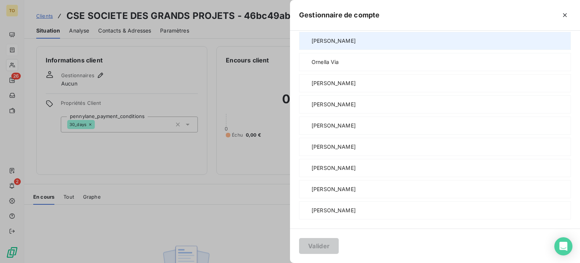
click at [312, 45] on span "[PERSON_NAME]" at bounding box center [334, 41] width 44 height 8
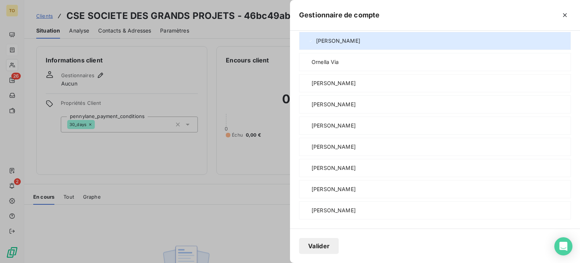
click at [299, 243] on button "Valider" at bounding box center [319, 246] width 40 height 16
